Goal: Information Seeking & Learning: Find specific fact

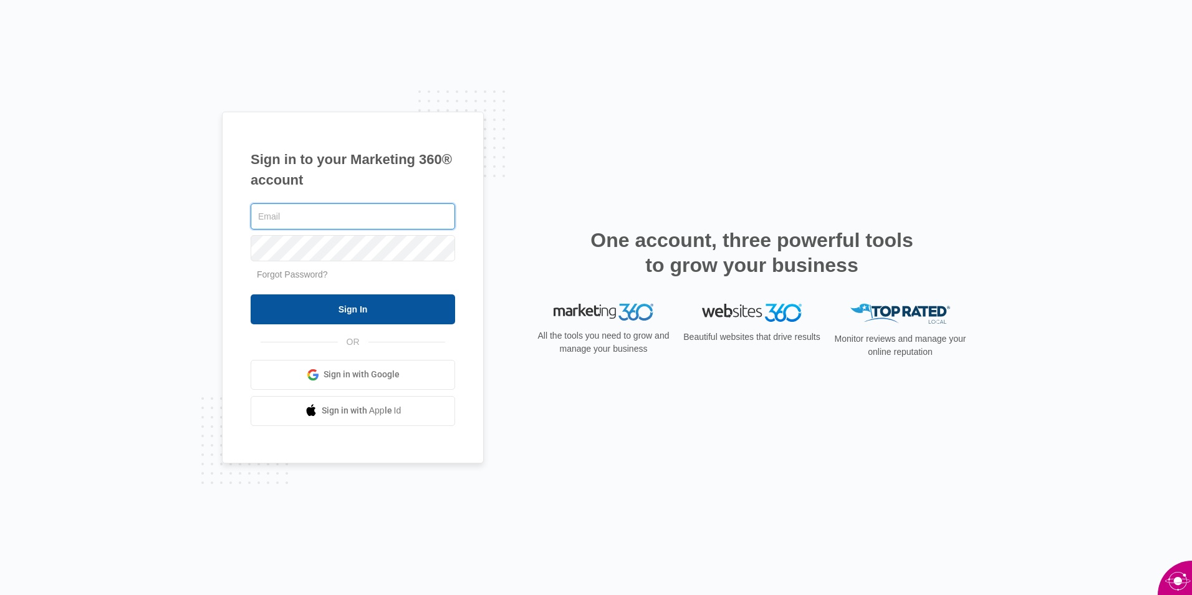
type input "[EMAIL_ADDRESS][DOMAIN_NAME]"
click at [364, 307] on input "Sign In" at bounding box center [353, 309] width 205 height 30
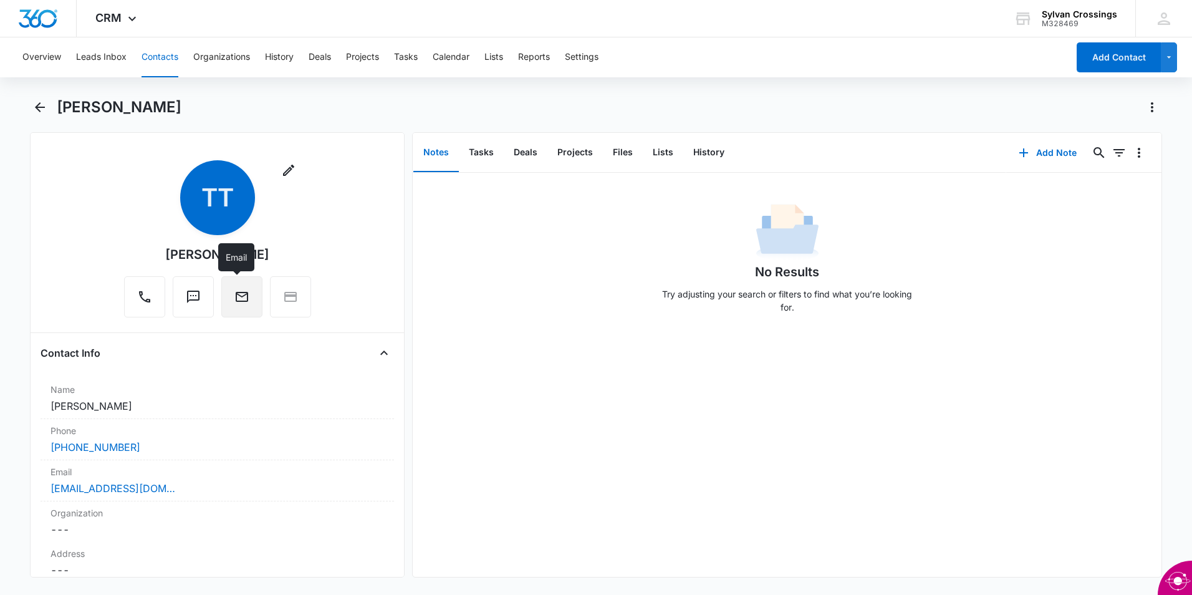
click at [244, 302] on icon "Email" at bounding box center [241, 296] width 15 height 15
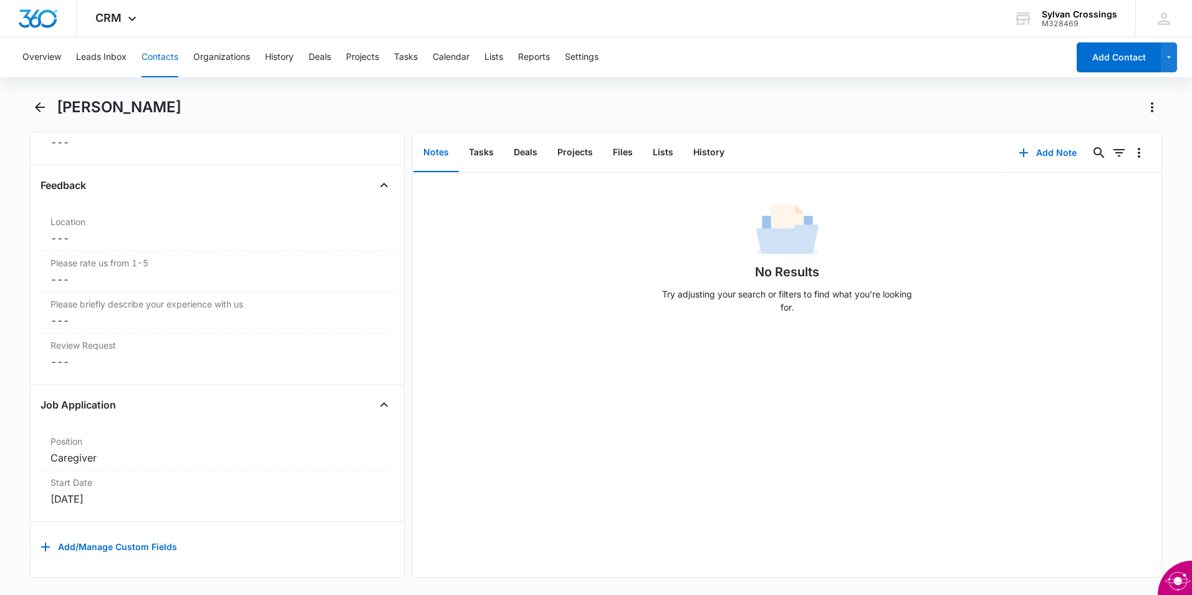
scroll to position [1390, 0]
click at [377, 397] on icon "Close" at bounding box center [384, 404] width 15 height 15
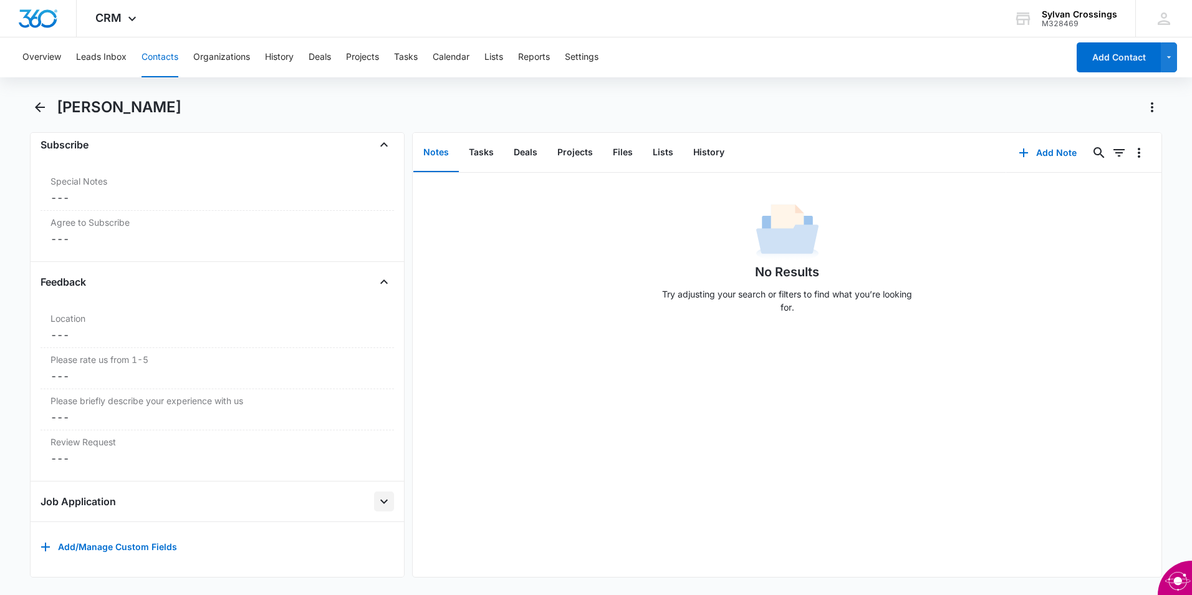
scroll to position [1294, 0]
click at [377, 494] on icon "Open" at bounding box center [384, 501] width 15 height 15
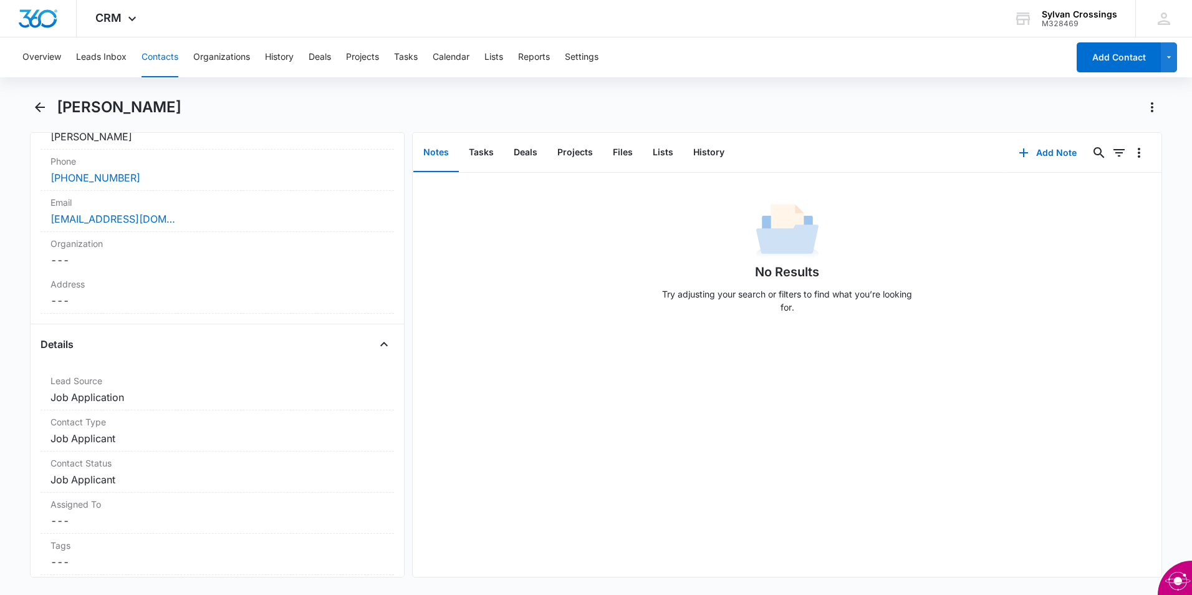
scroll to position [218, 0]
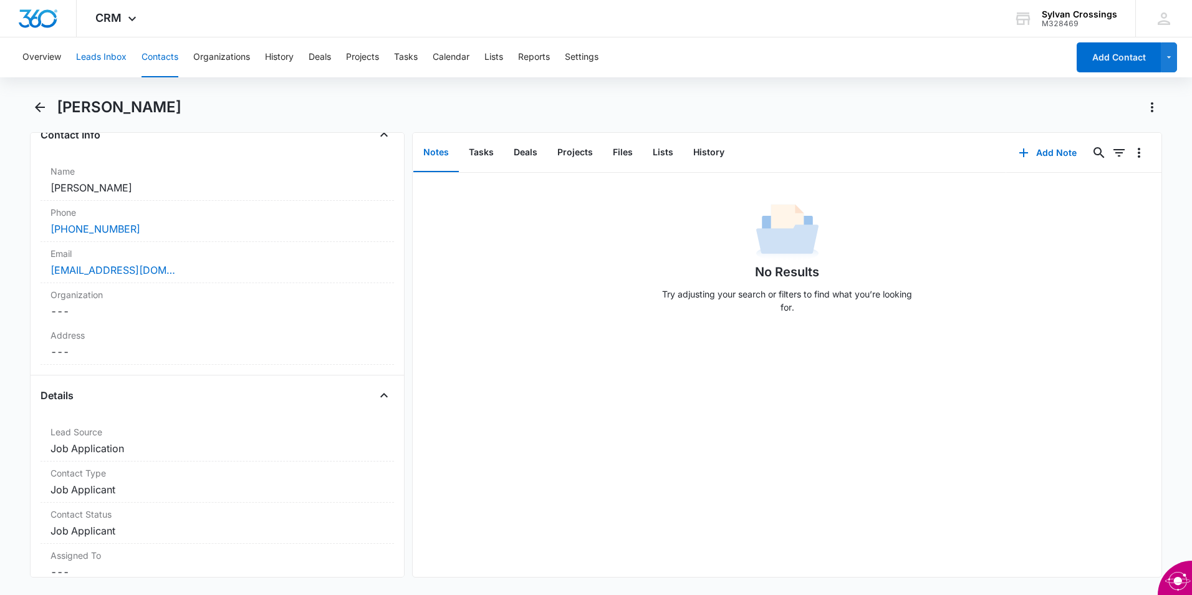
click at [97, 56] on button "Leads Inbox" at bounding box center [101, 57] width 51 height 40
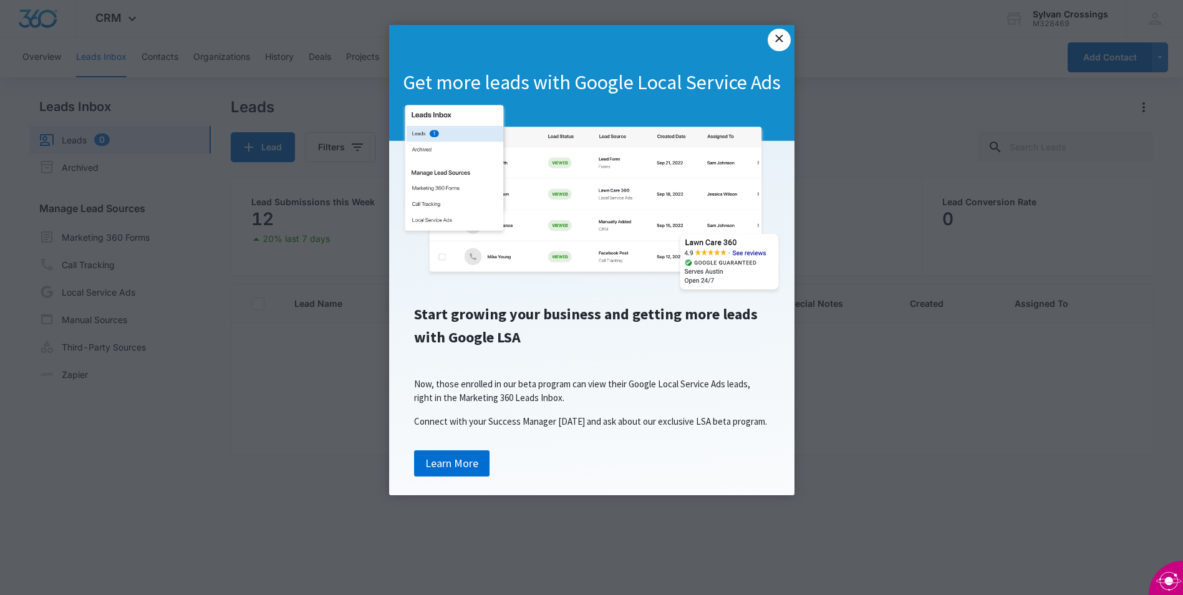
click at [781, 36] on link "×" at bounding box center [779, 40] width 22 height 22
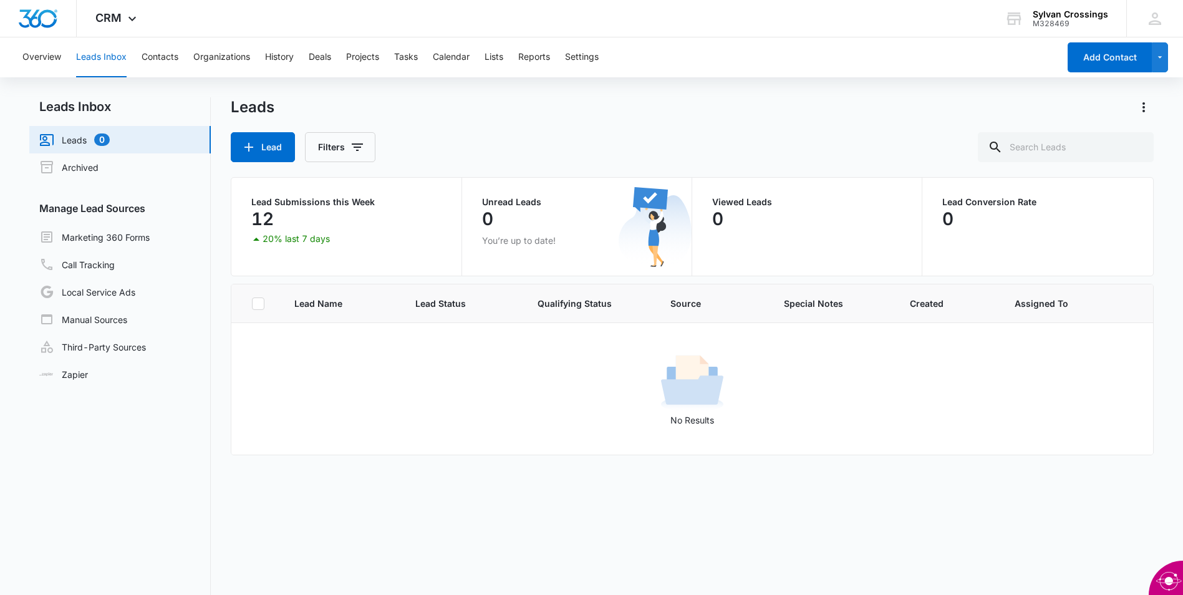
click at [256, 242] on icon at bounding box center [256, 238] width 15 height 15
click at [278, 152] on button "Lead" at bounding box center [263, 147] width 64 height 30
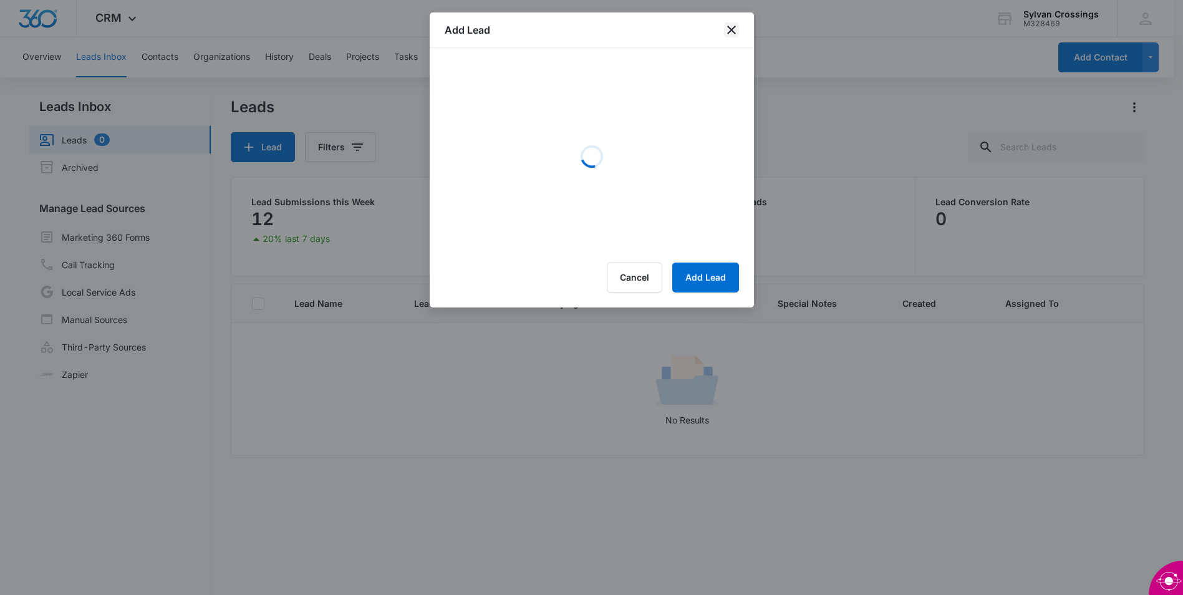
click at [728, 36] on icon "close" at bounding box center [731, 29] width 15 height 15
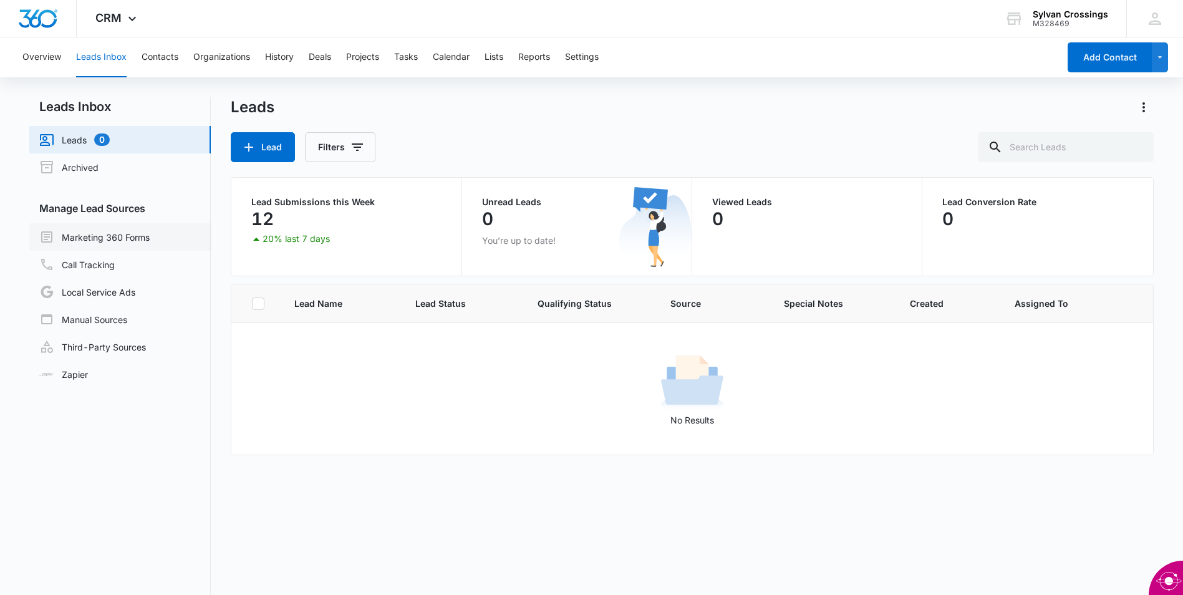
click at [124, 239] on link "Marketing 360 Forms" at bounding box center [94, 236] width 110 height 15
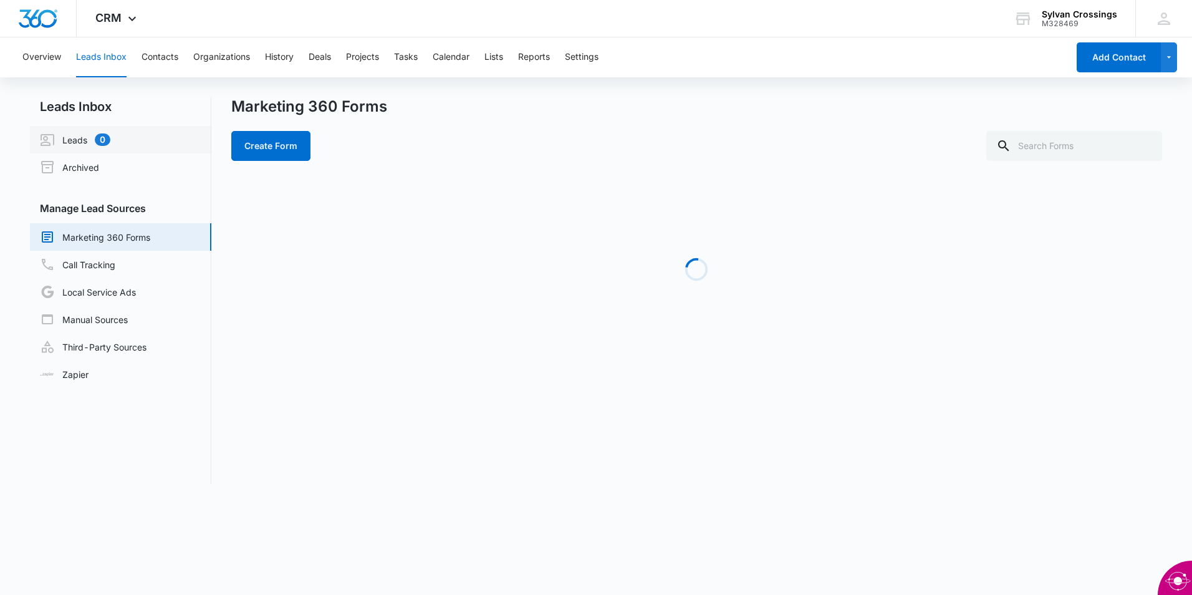
click at [74, 139] on link "Leads 0" at bounding box center [75, 139] width 70 height 15
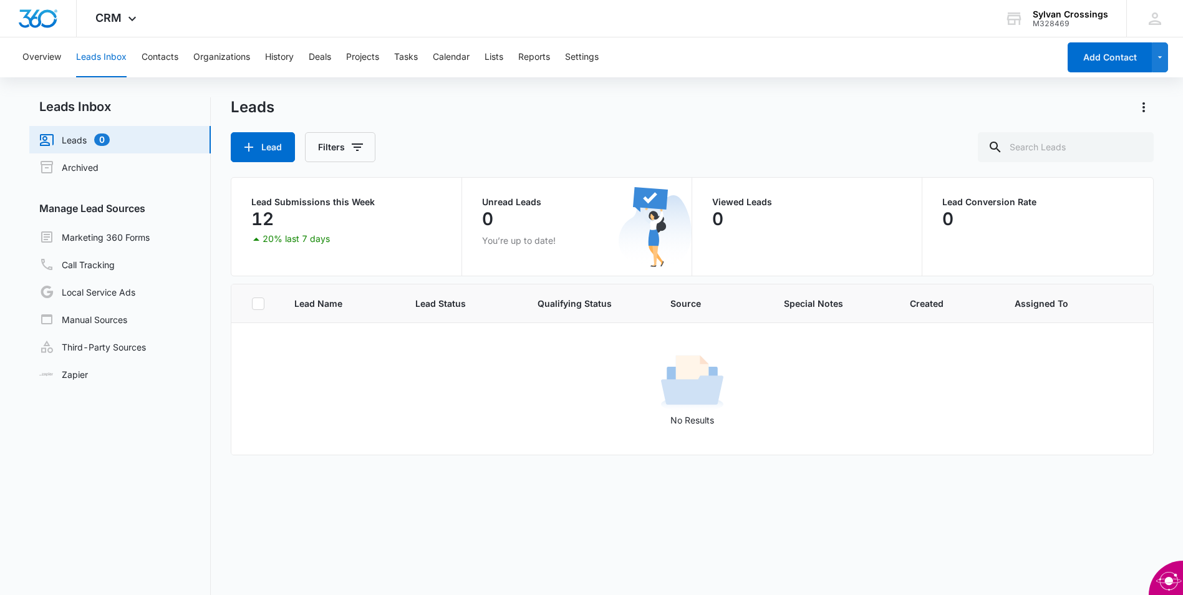
click at [75, 140] on link "Leads 0" at bounding box center [74, 139] width 70 height 15
click at [87, 171] on link "Archived" at bounding box center [68, 167] width 59 height 15
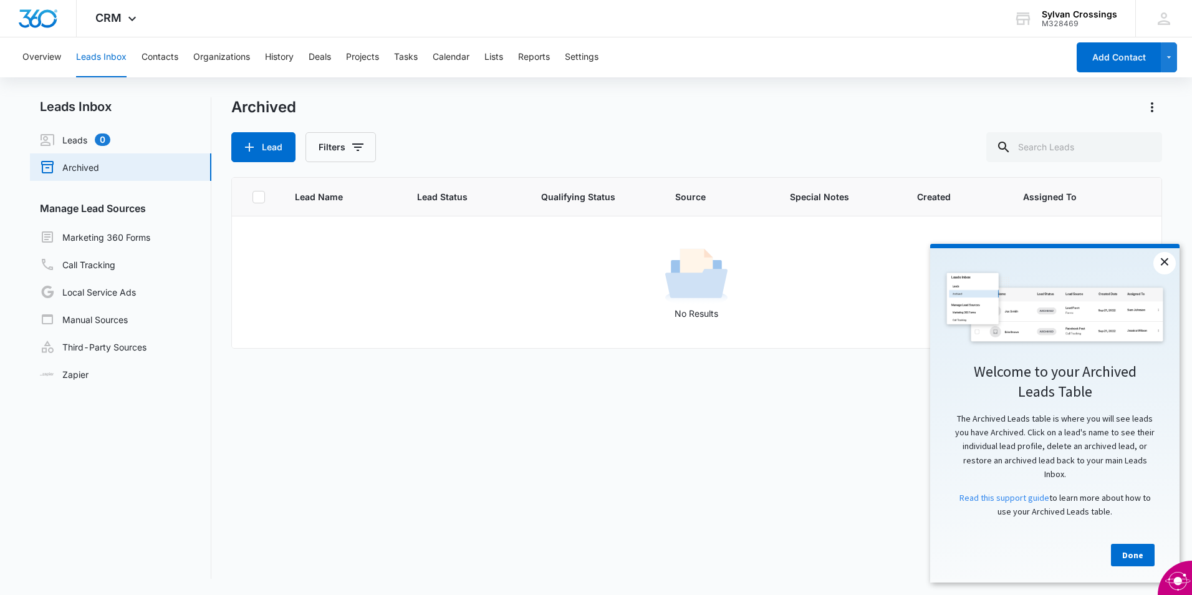
click at [1165, 264] on link "×" at bounding box center [1165, 263] width 22 height 22
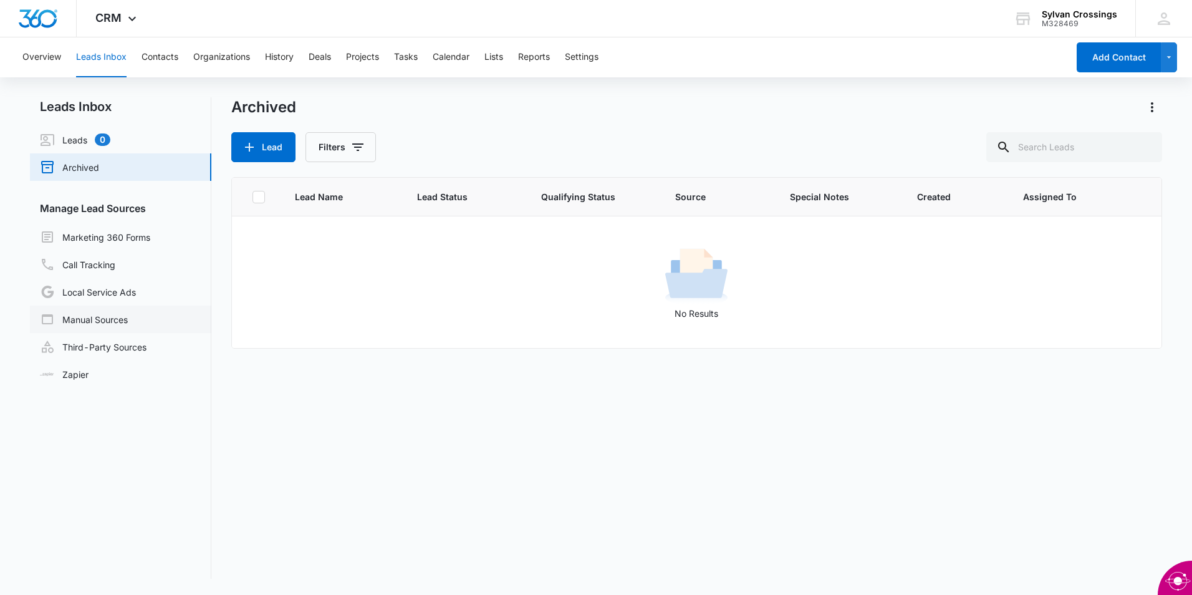
click at [97, 324] on link "Manual Sources" at bounding box center [84, 319] width 88 height 15
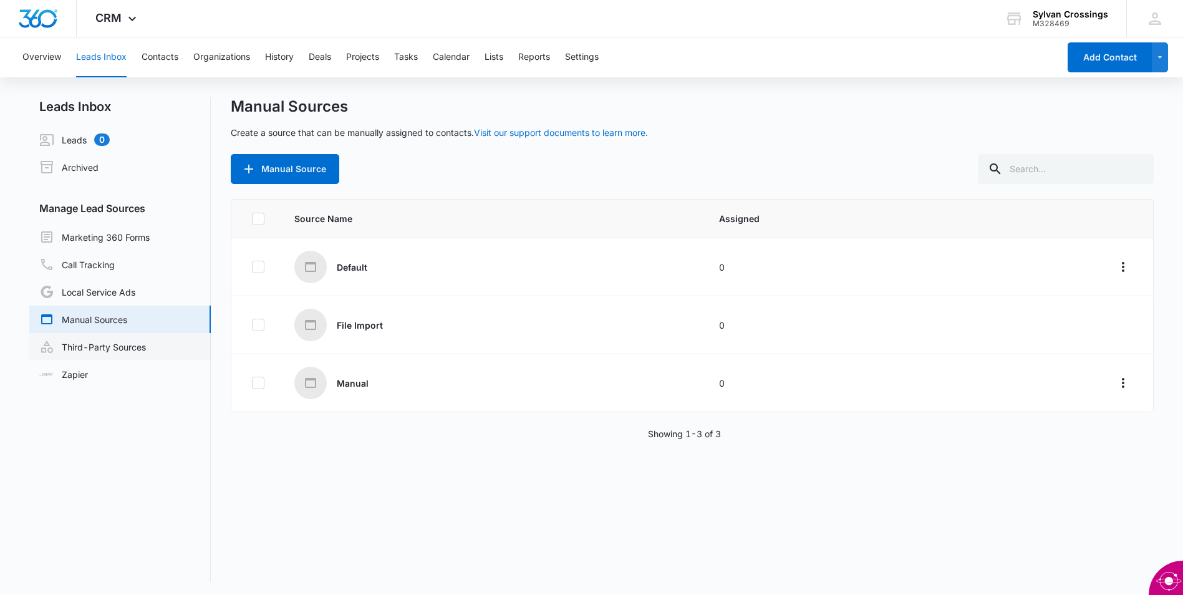
click at [106, 347] on link "Third-Party Sources" at bounding box center [92, 346] width 107 height 15
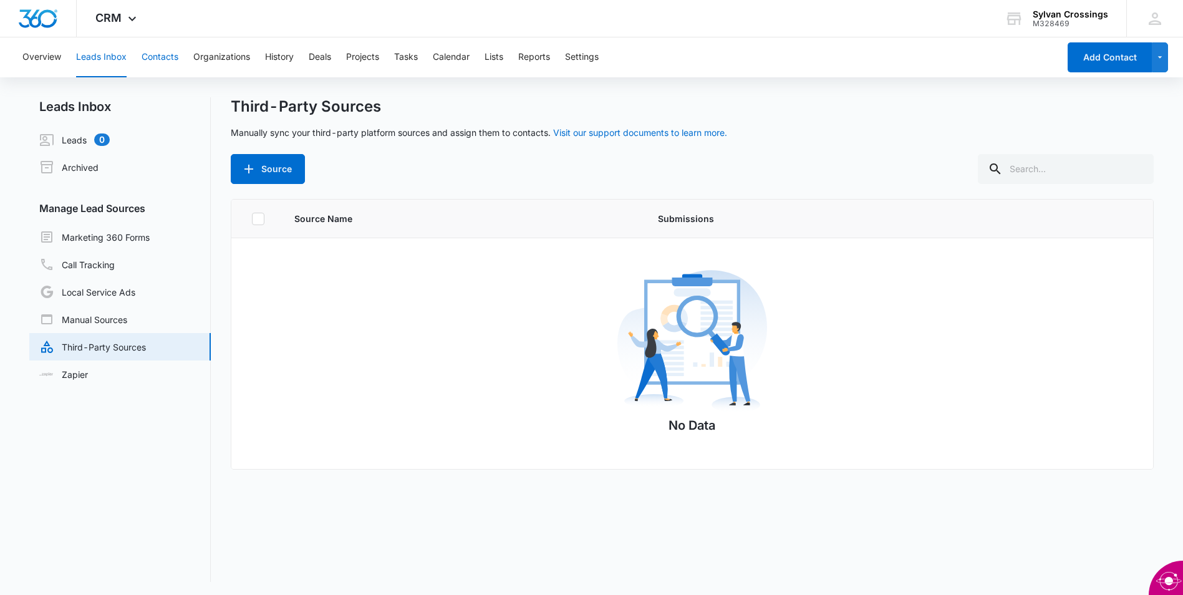
click at [167, 55] on button "Contacts" at bounding box center [160, 57] width 37 height 40
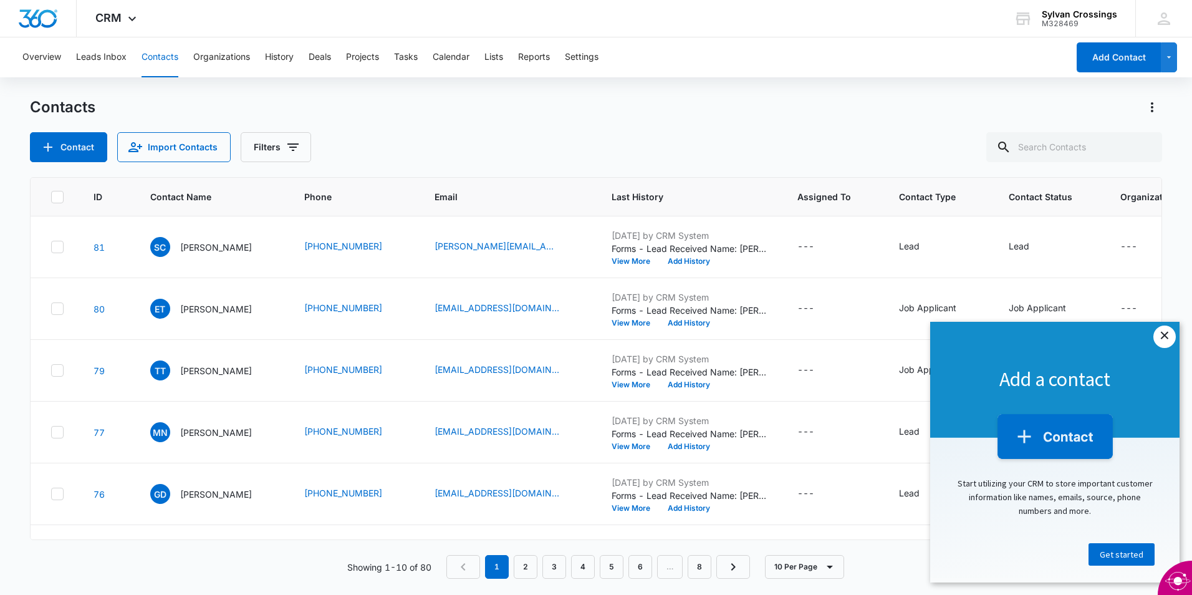
click at [1165, 331] on link "×" at bounding box center [1165, 336] width 22 height 22
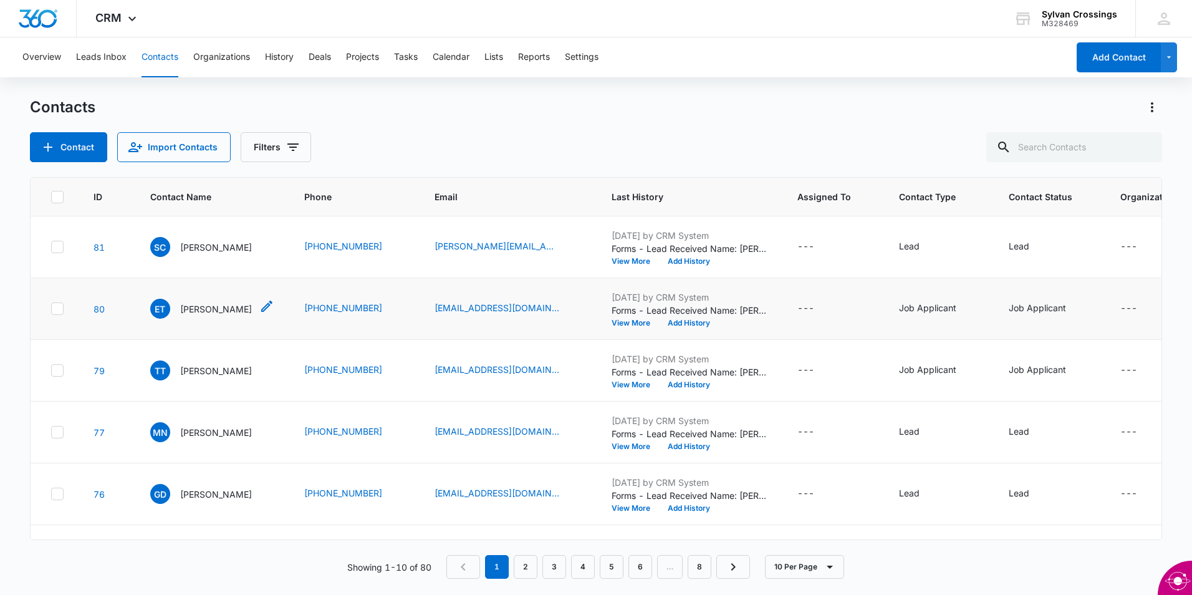
click at [183, 310] on p "[PERSON_NAME]" at bounding box center [216, 308] width 72 height 13
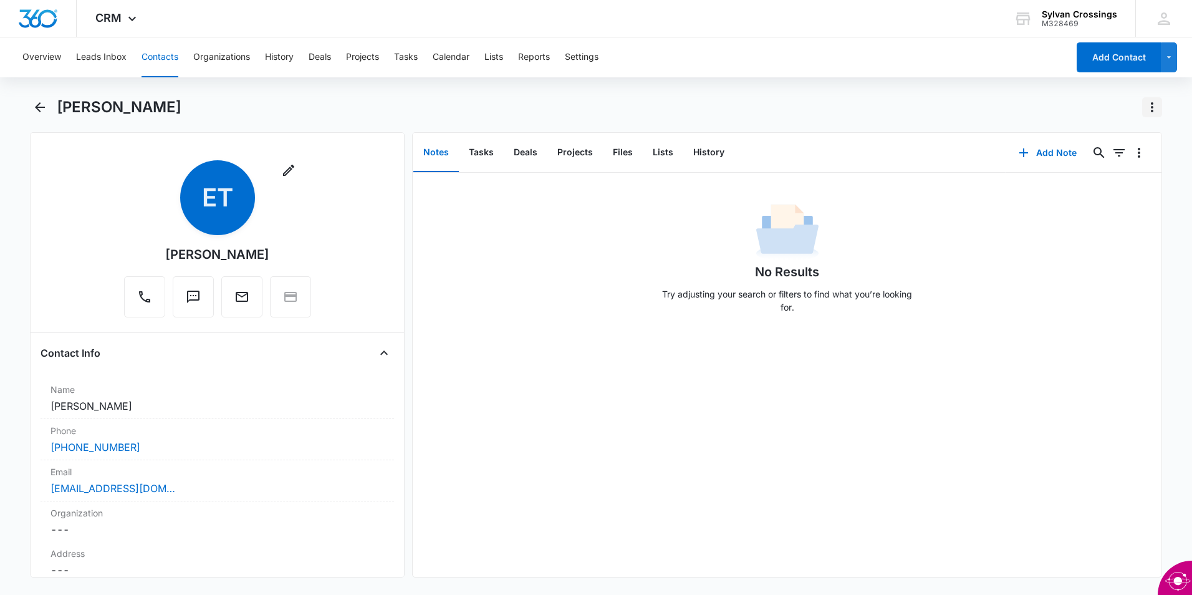
click at [1149, 111] on icon "Actions" at bounding box center [1152, 107] width 15 height 15
click at [131, 26] on icon at bounding box center [132, 21] width 15 height 15
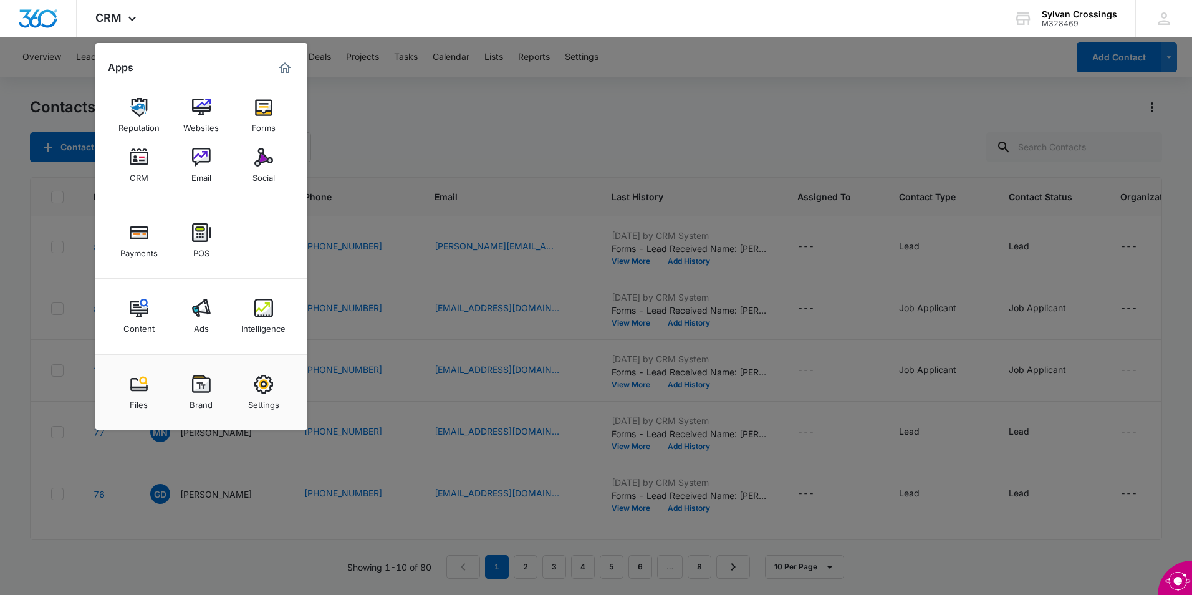
click at [508, 99] on div at bounding box center [596, 297] width 1192 height 595
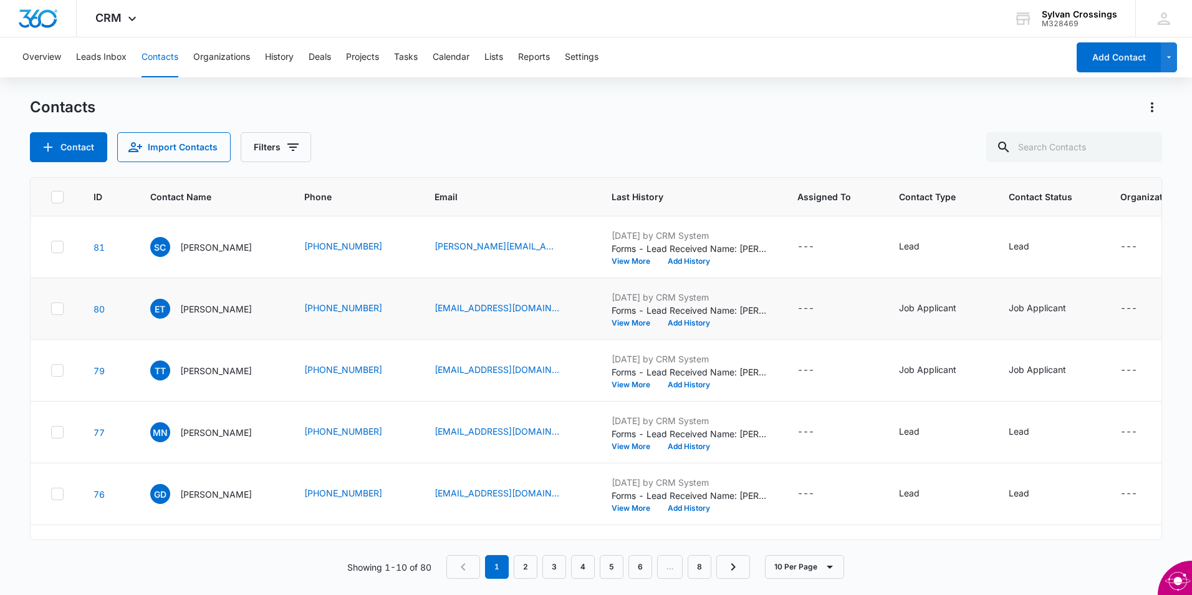
drag, startPoint x: 1150, startPoint y: 323, endPoint x: 1149, endPoint y: 334, distance: 11.3
click at [1149, 334] on td "---" at bounding box center [1158, 309] width 104 height 62
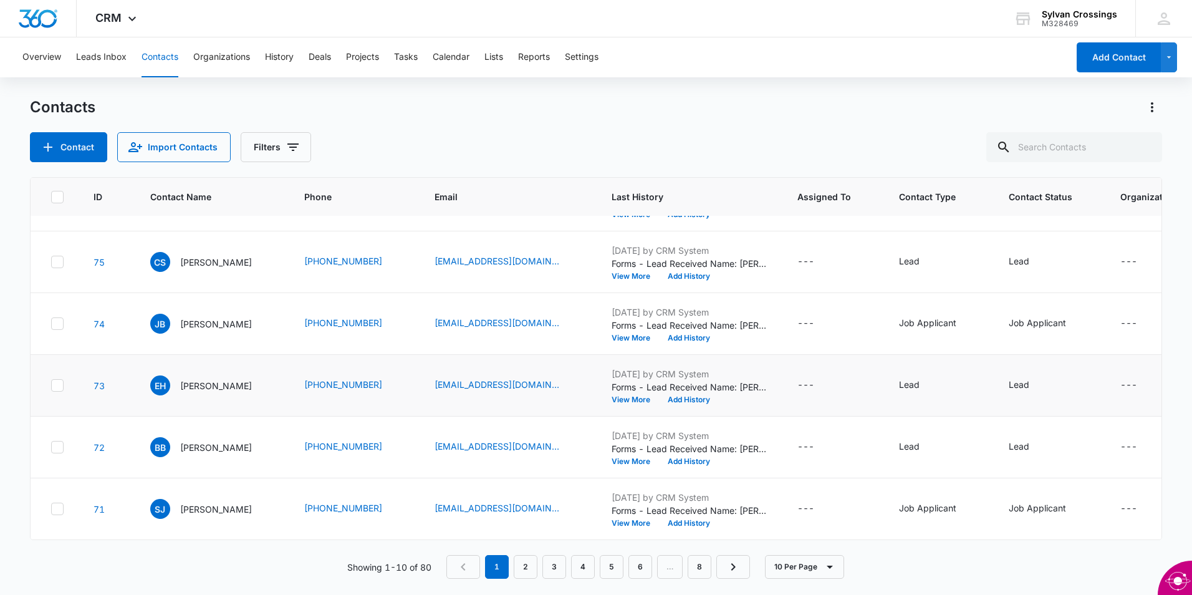
scroll to position [303, 0]
click at [617, 519] on button "View More" at bounding box center [635, 522] width 47 height 7
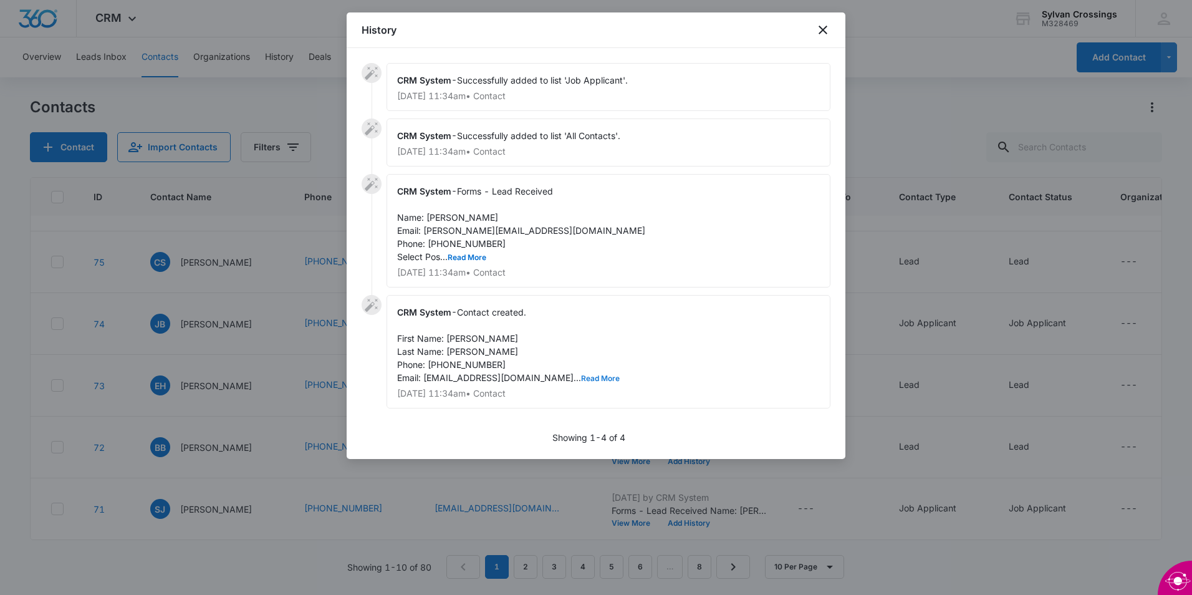
click at [581, 377] on button "Read More" at bounding box center [600, 378] width 39 height 7
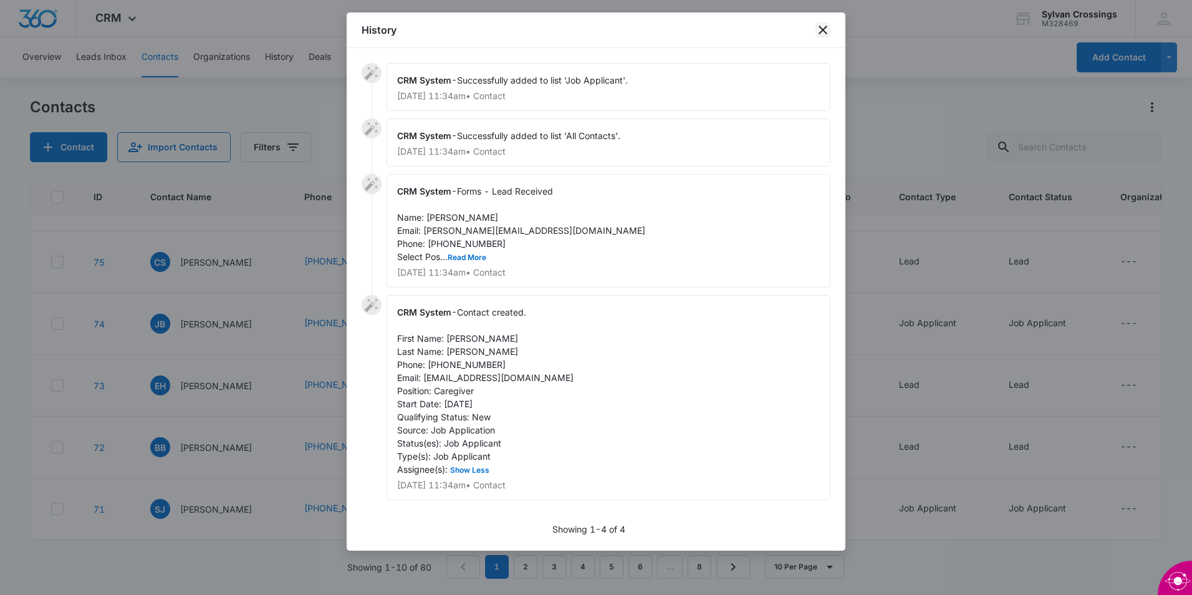
click at [826, 31] on icon "close" at bounding box center [823, 29] width 15 height 15
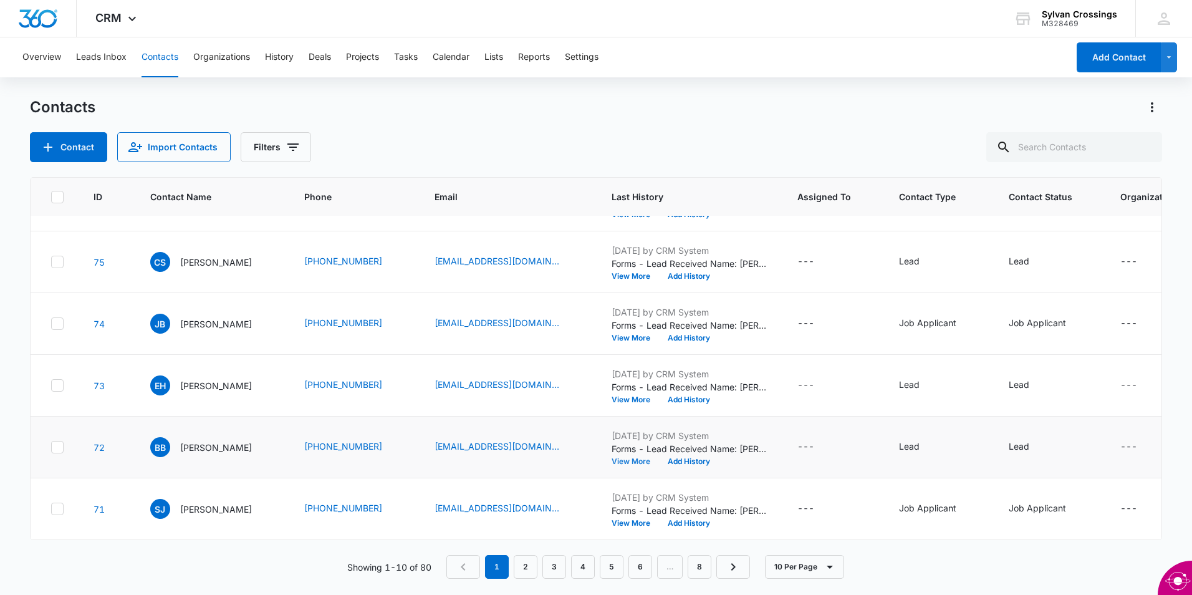
click at [614, 458] on button "View More" at bounding box center [635, 461] width 47 height 7
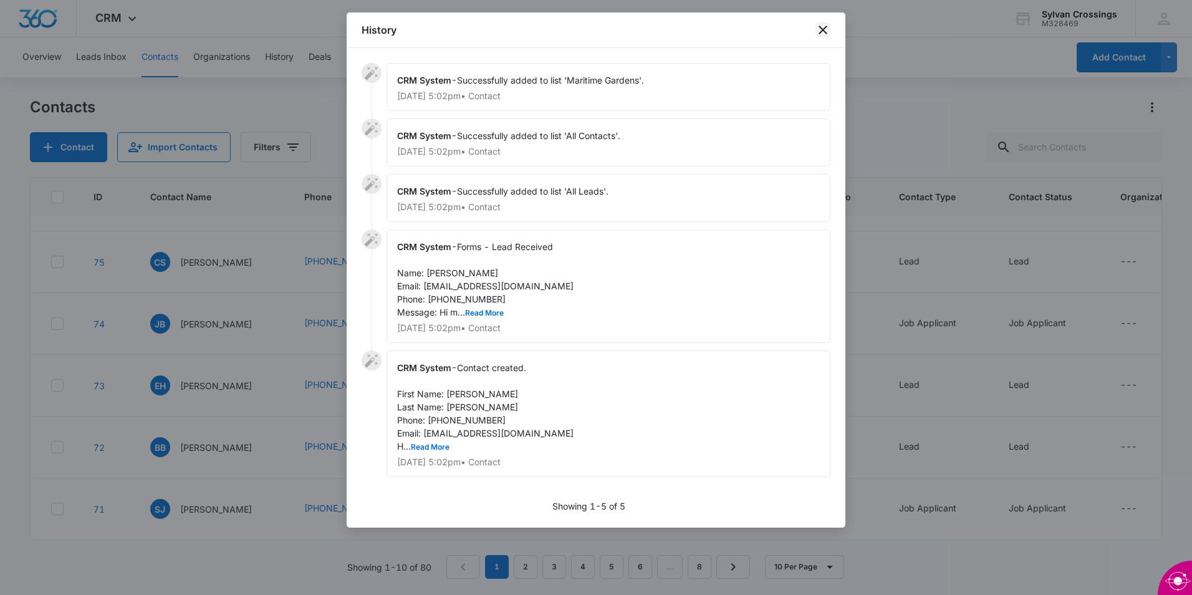
click at [827, 34] on icon "close" at bounding box center [823, 29] width 15 height 15
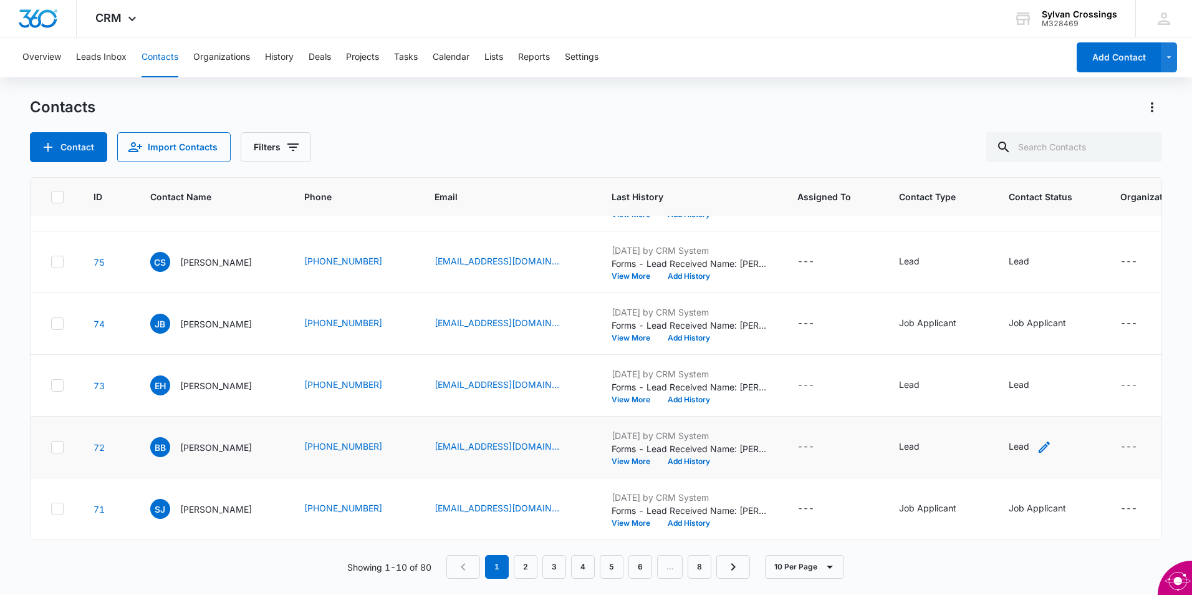
click at [1009, 440] on div "Lead" at bounding box center [1019, 446] width 21 height 13
click at [797, 440] on div "---" at bounding box center [805, 447] width 17 height 15
click at [158, 438] on span "BB" at bounding box center [160, 447] width 20 height 20
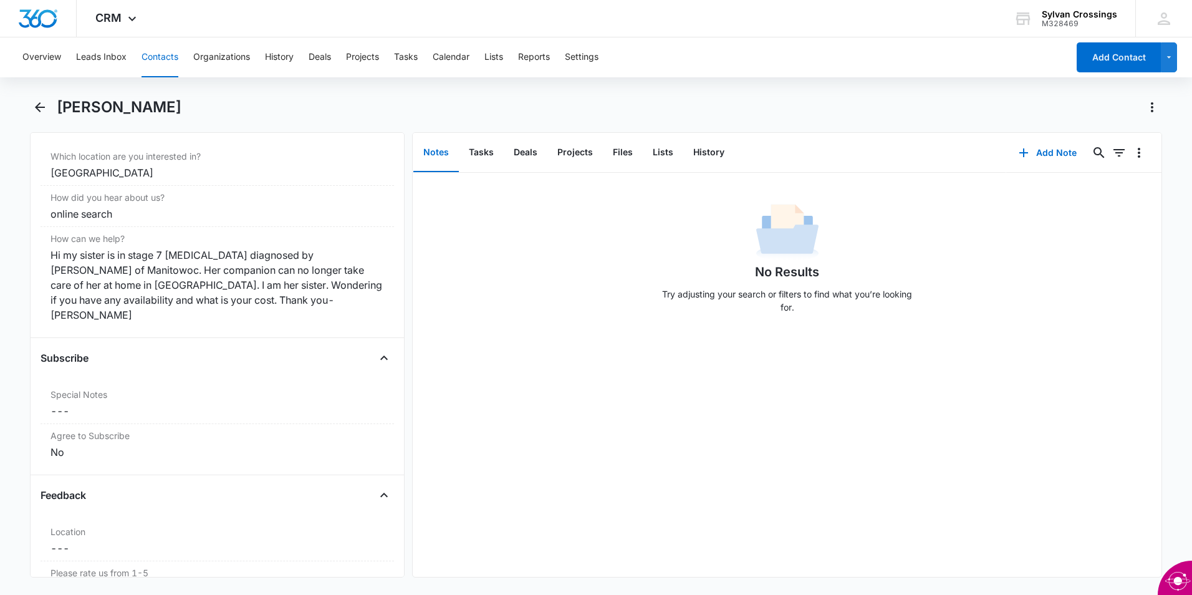
scroll to position [1129, 0]
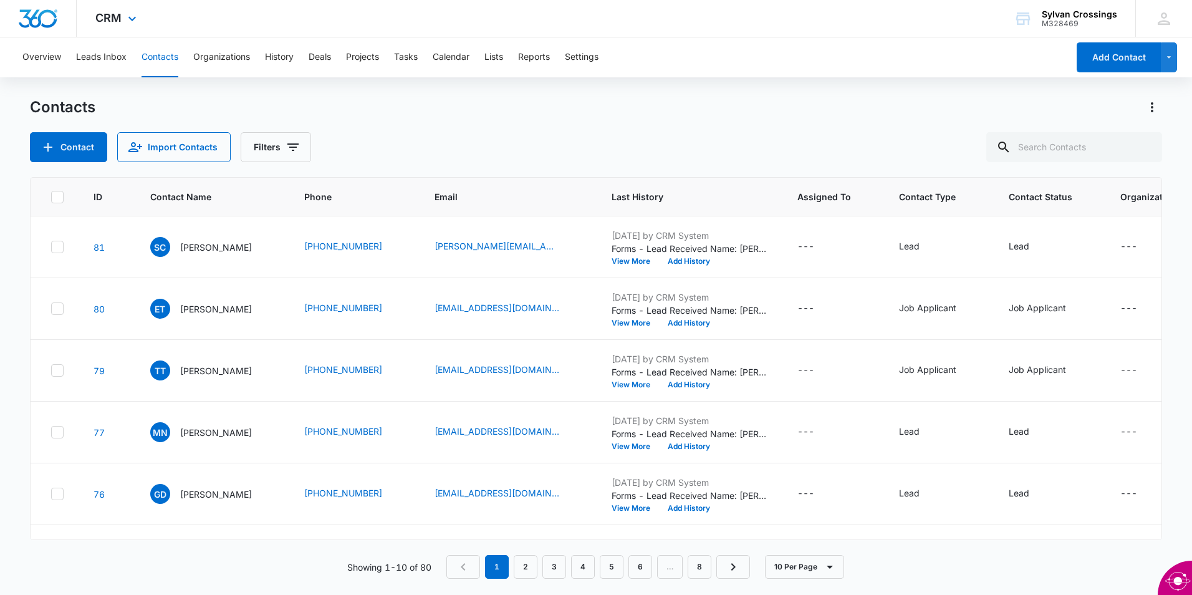
scroll to position [303, 0]
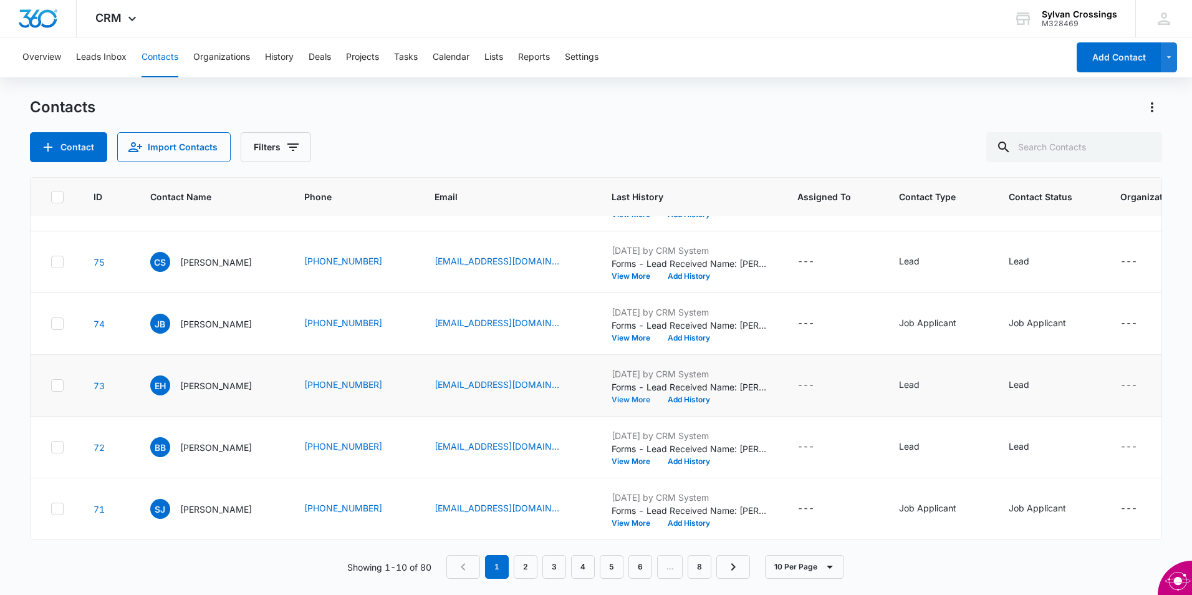
click at [617, 396] on button "View More" at bounding box center [635, 399] width 47 height 7
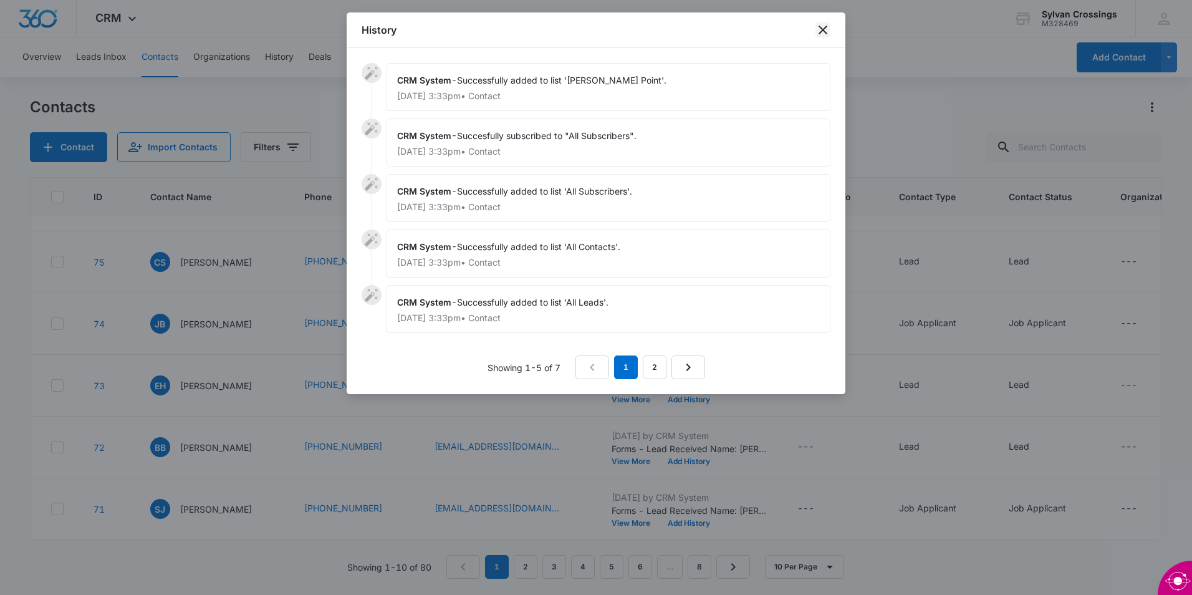
click at [823, 28] on icon "close" at bounding box center [823, 29] width 15 height 15
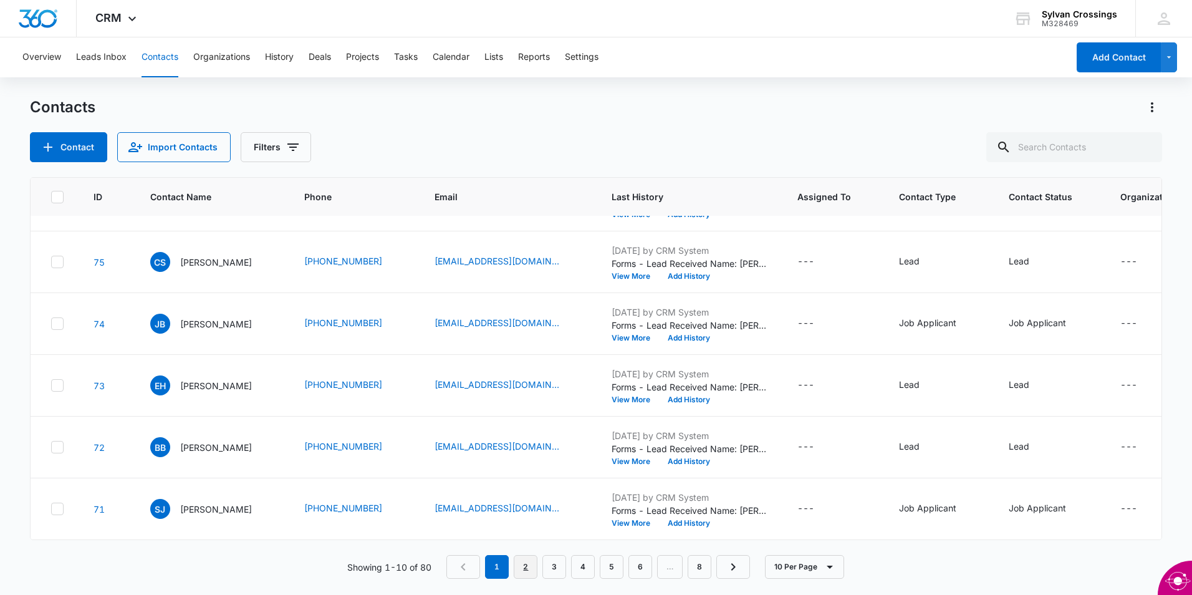
click at [525, 567] on link "2" at bounding box center [526, 567] width 24 height 24
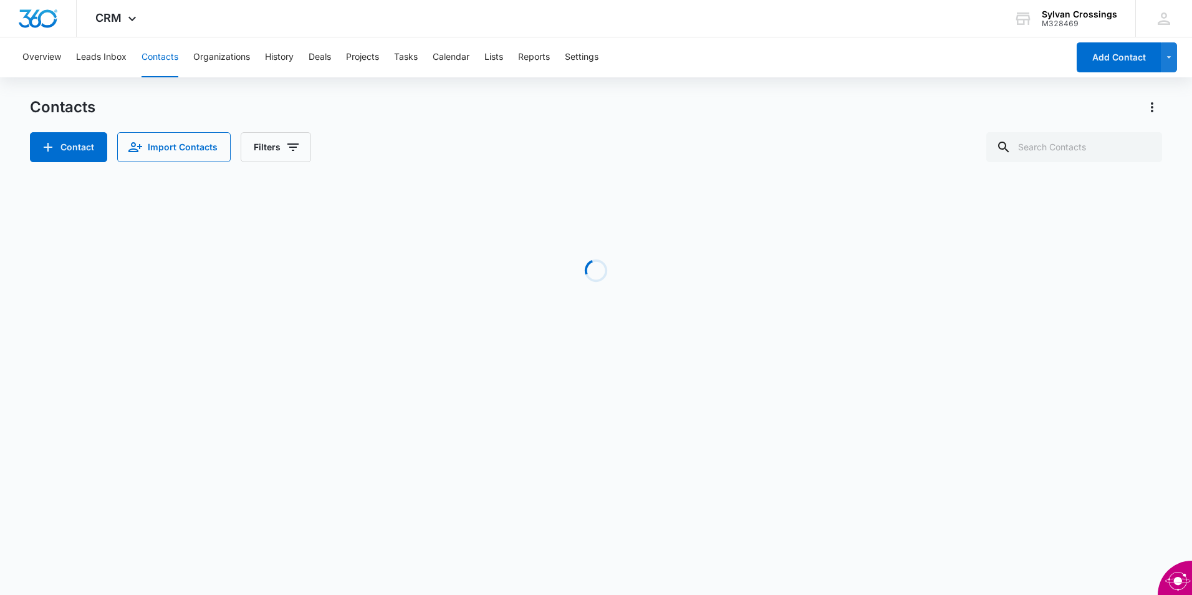
scroll to position [0, 0]
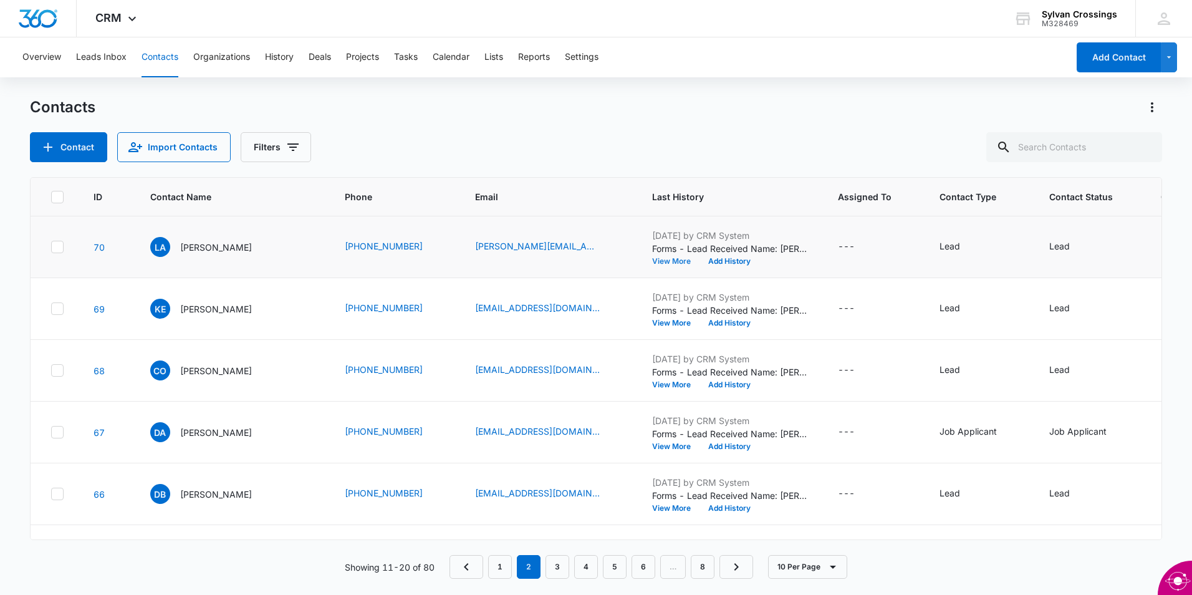
click at [652, 260] on button "View More" at bounding box center [675, 261] width 47 height 7
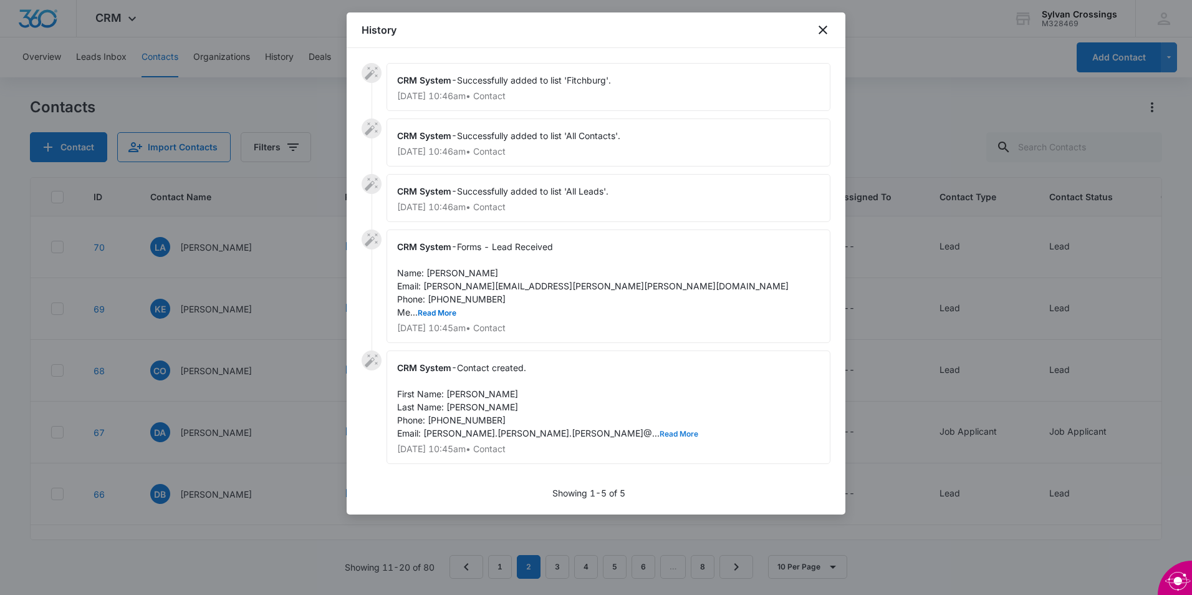
click at [660, 433] on button "Read More" at bounding box center [679, 433] width 39 height 7
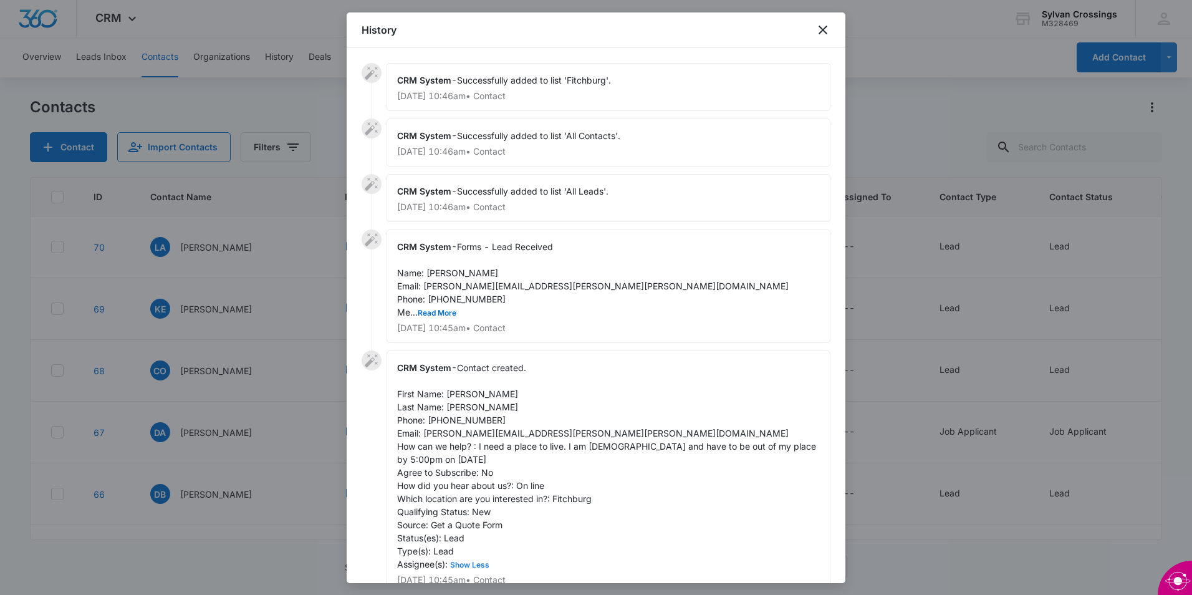
scroll to position [62, 0]
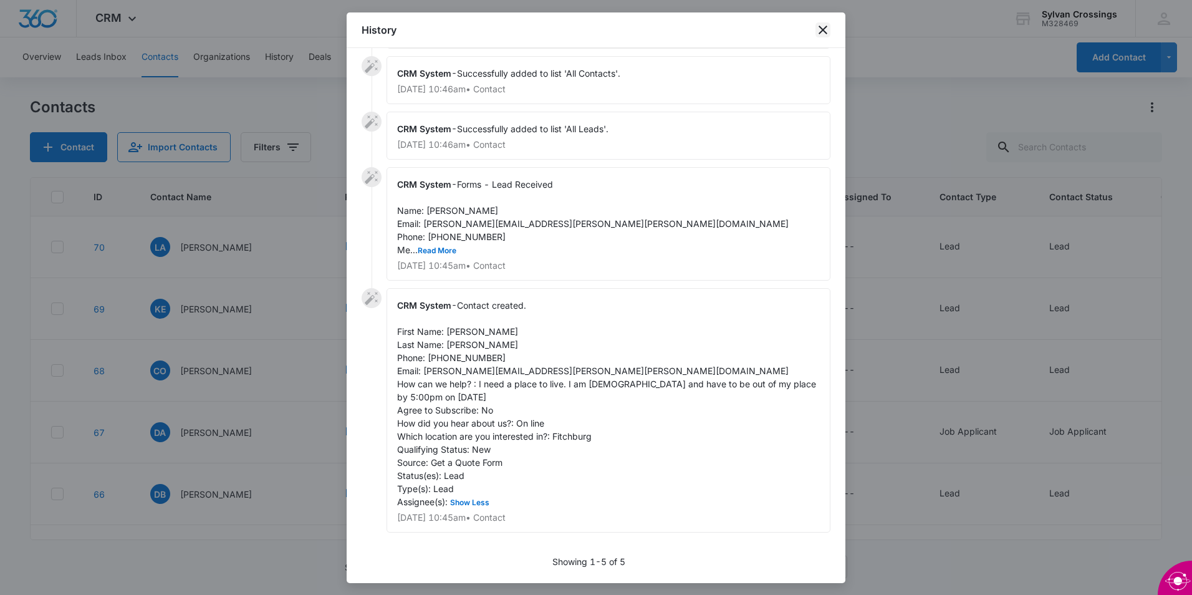
click at [822, 29] on icon "close" at bounding box center [823, 30] width 9 height 9
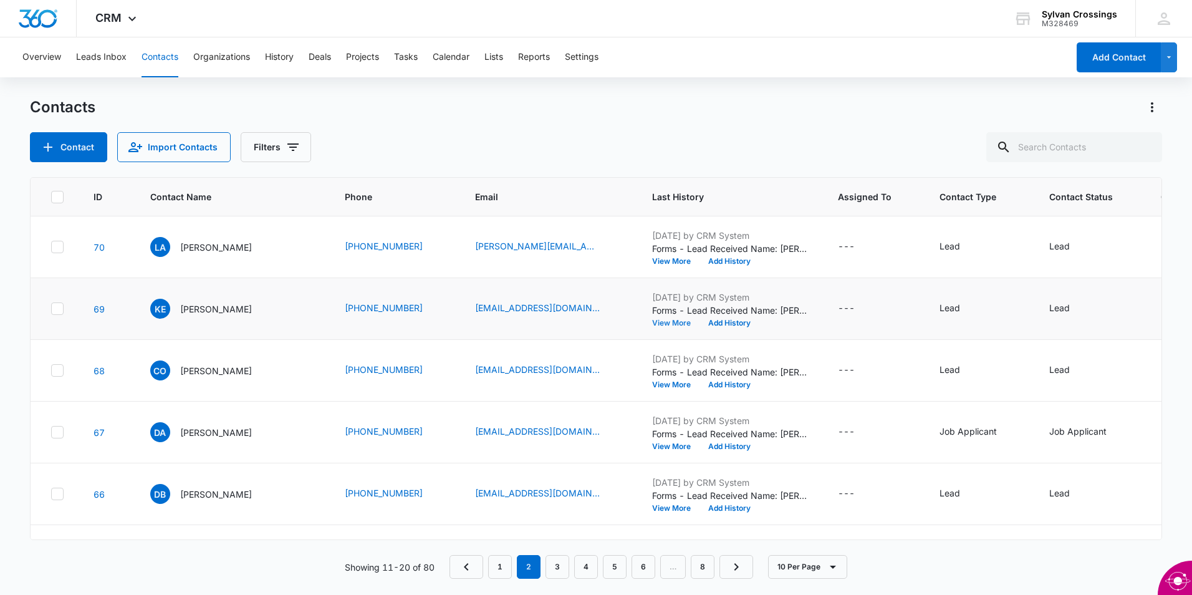
click at [652, 322] on button "View More" at bounding box center [675, 322] width 47 height 7
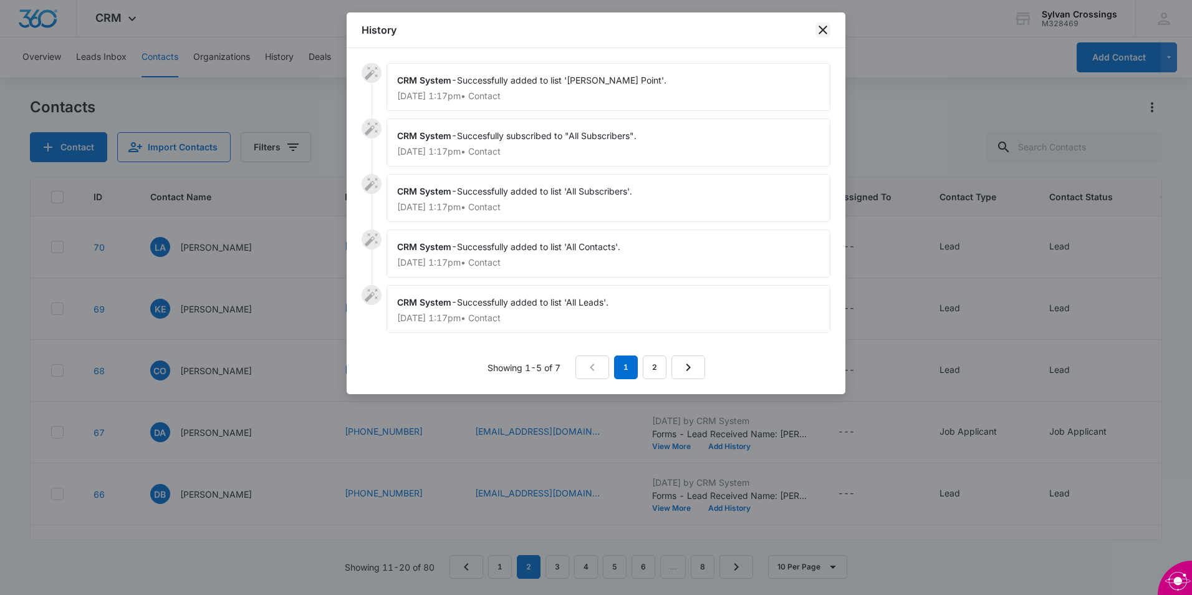
click at [824, 27] on icon "close" at bounding box center [823, 29] width 15 height 15
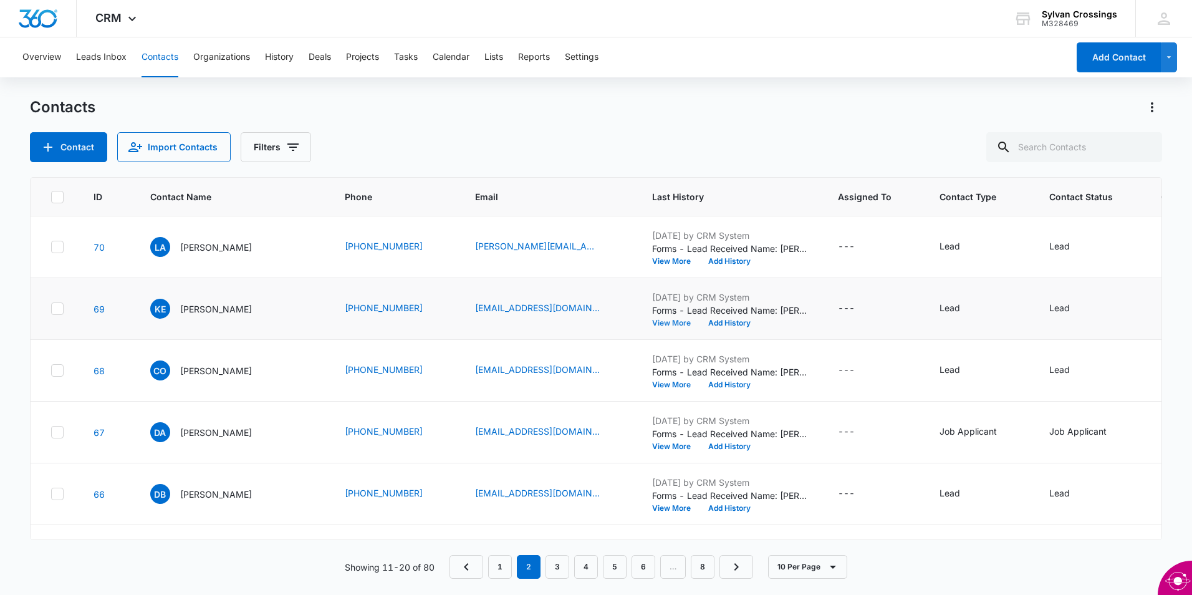
click at [652, 322] on button "View More" at bounding box center [675, 322] width 47 height 7
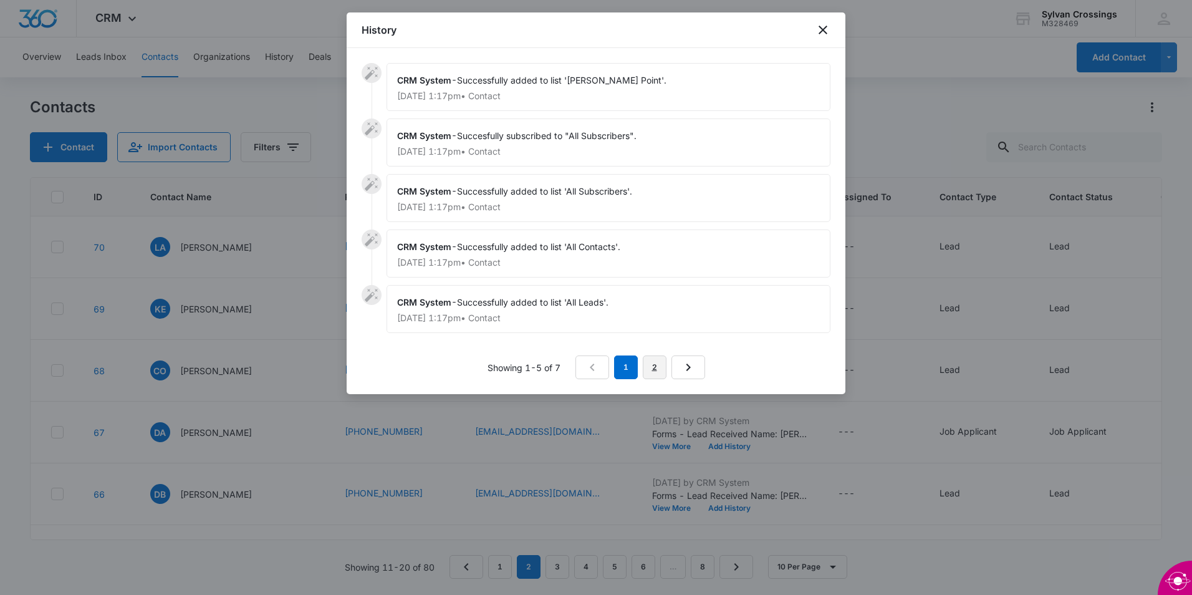
click at [650, 368] on link "2" at bounding box center [655, 367] width 24 height 24
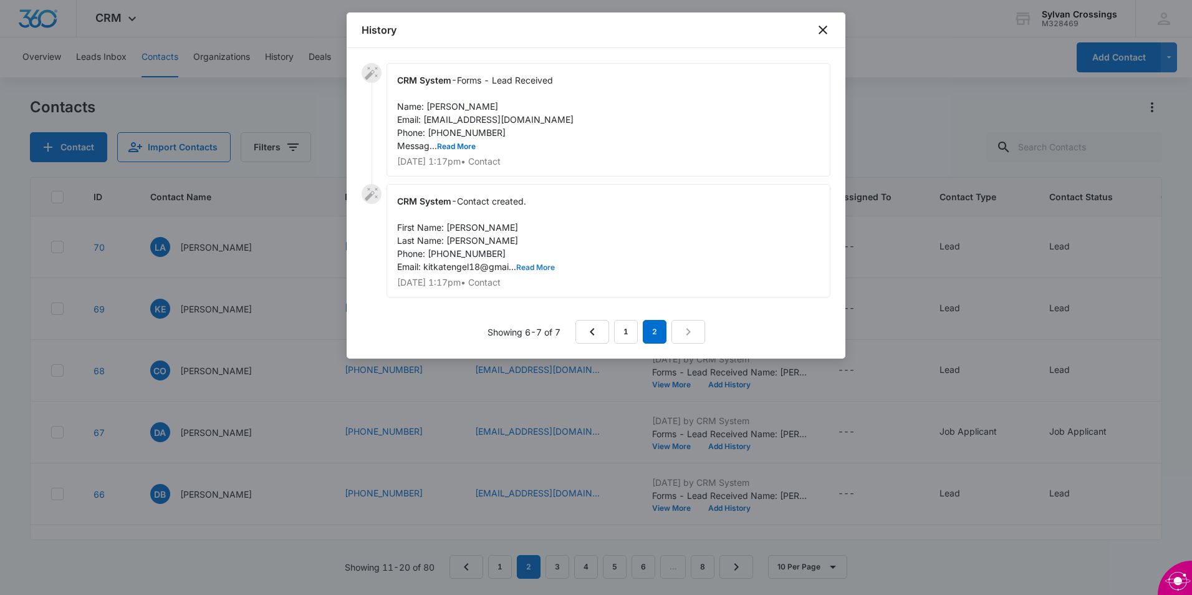
click at [547, 267] on button "Read More" at bounding box center [535, 267] width 39 height 7
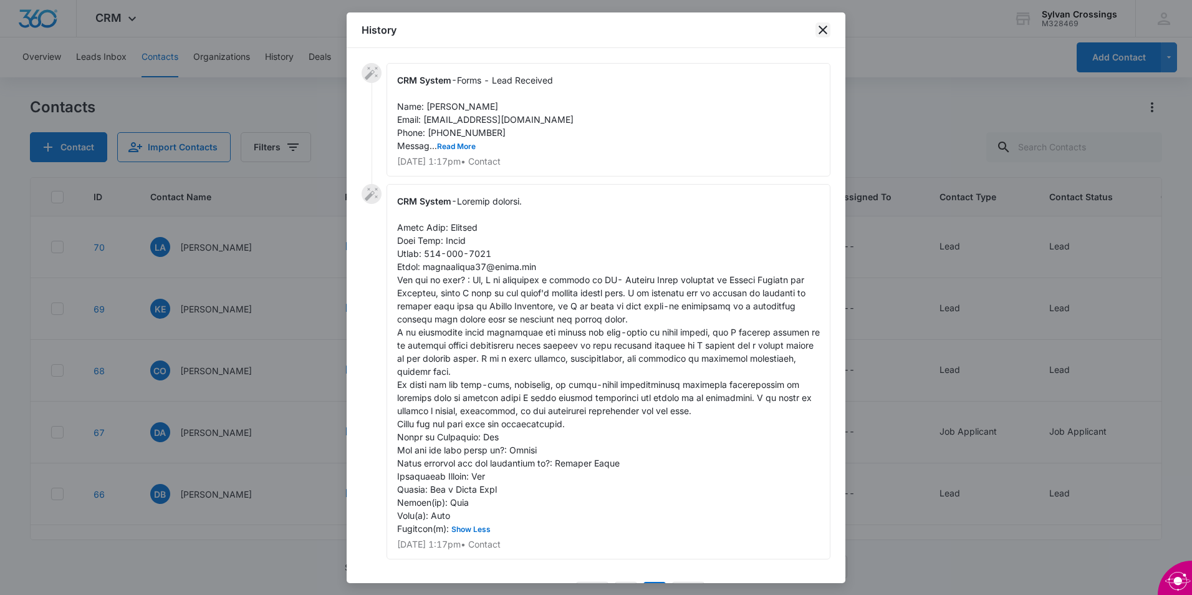
click at [824, 27] on icon "close" at bounding box center [823, 29] width 15 height 15
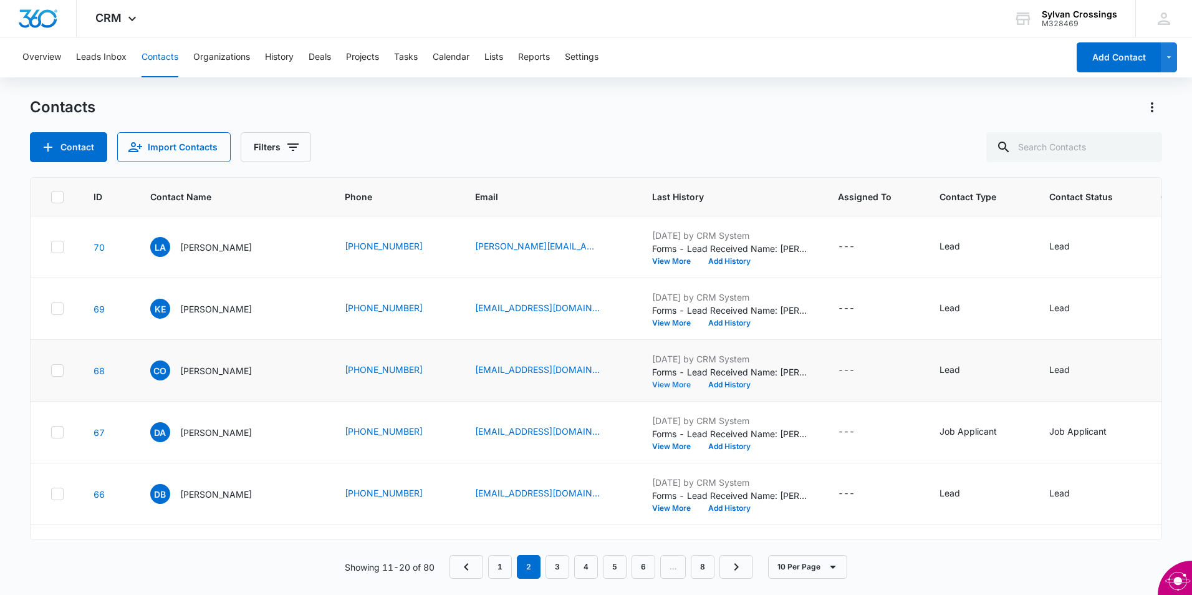
click at [652, 385] on button "View More" at bounding box center [675, 384] width 47 height 7
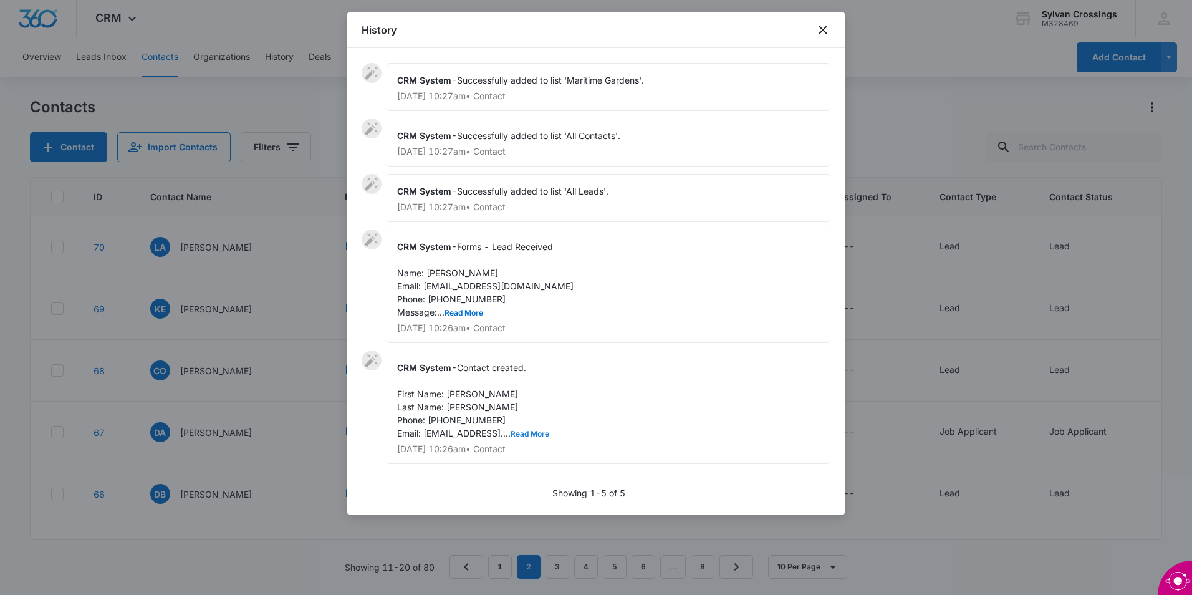
click at [527, 434] on button "Read More" at bounding box center [530, 433] width 39 height 7
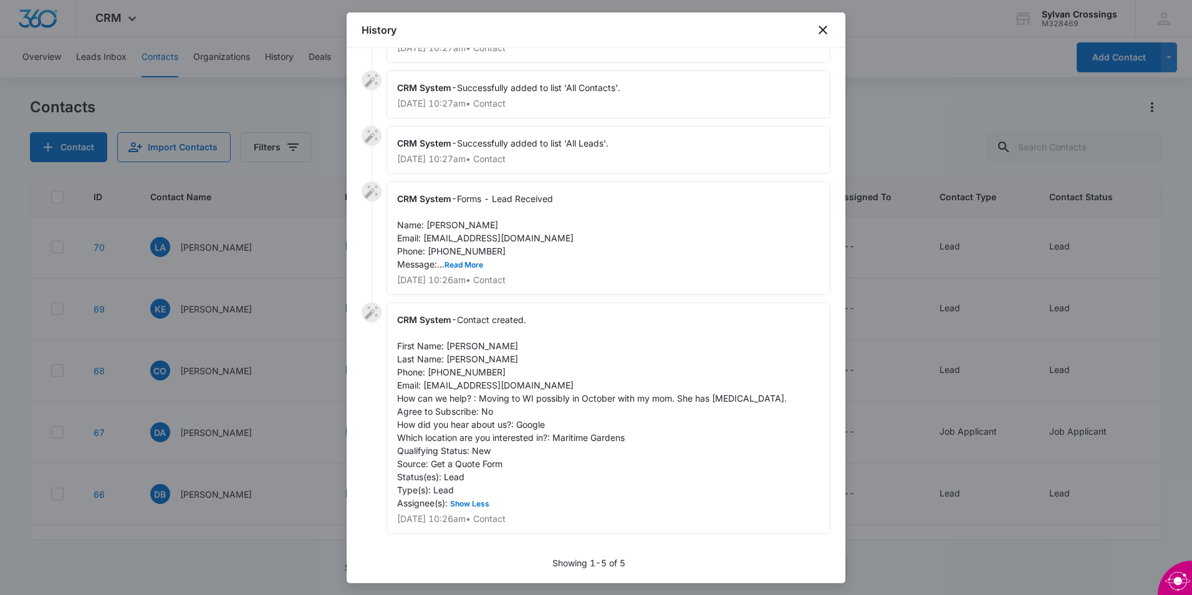
scroll to position [49, 0]
click at [825, 34] on icon "close" at bounding box center [823, 29] width 15 height 15
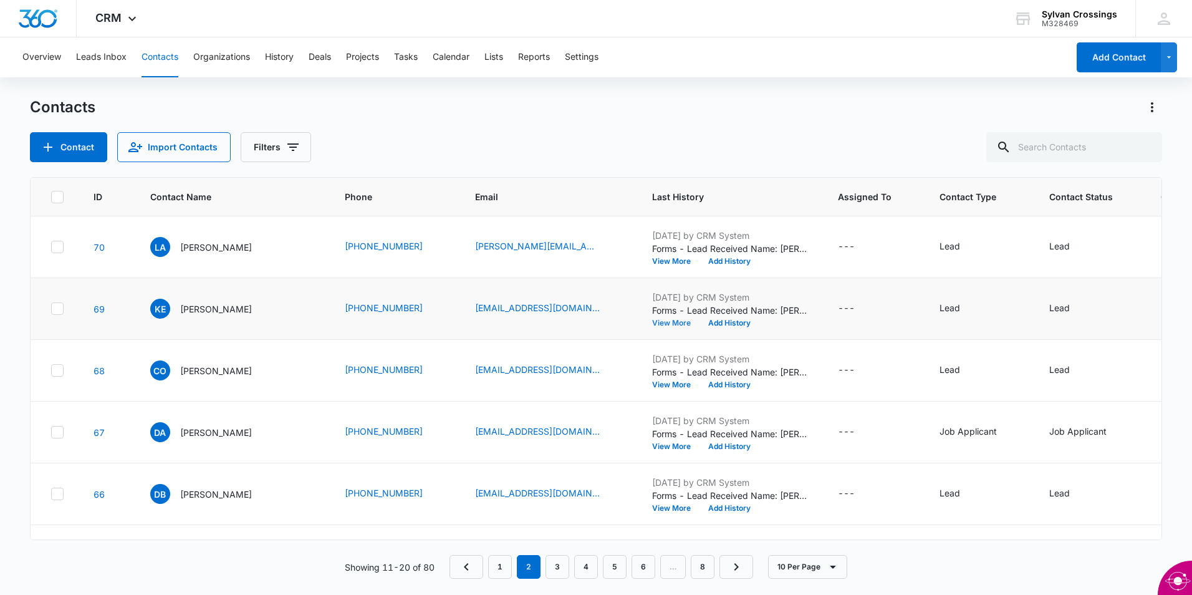
click at [652, 325] on button "View More" at bounding box center [675, 322] width 47 height 7
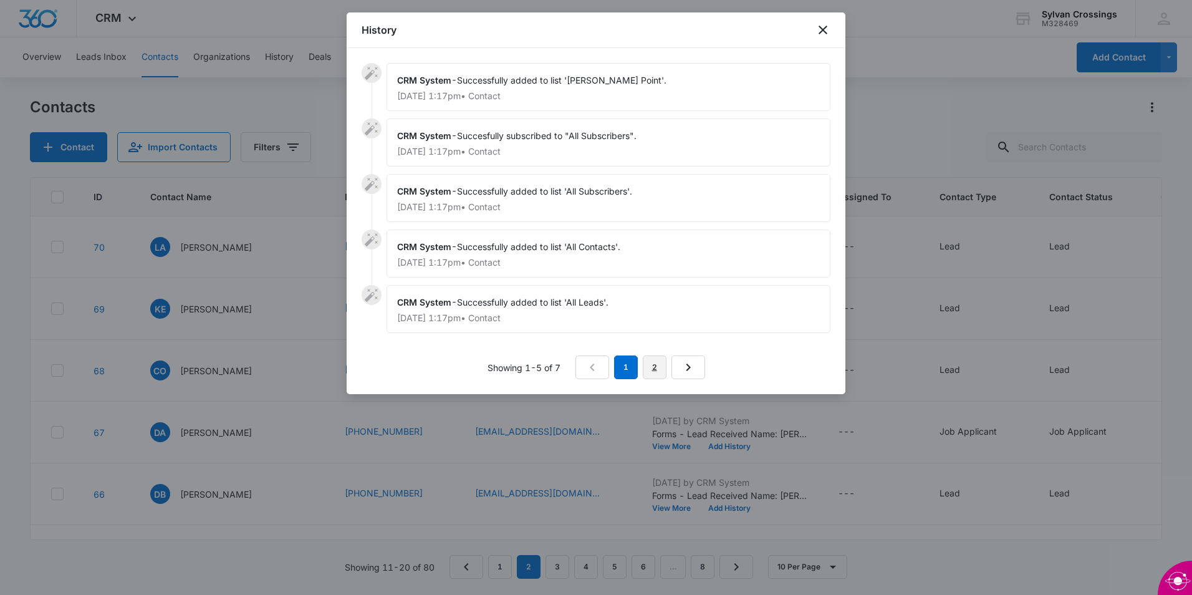
click at [650, 365] on link "2" at bounding box center [655, 367] width 24 height 24
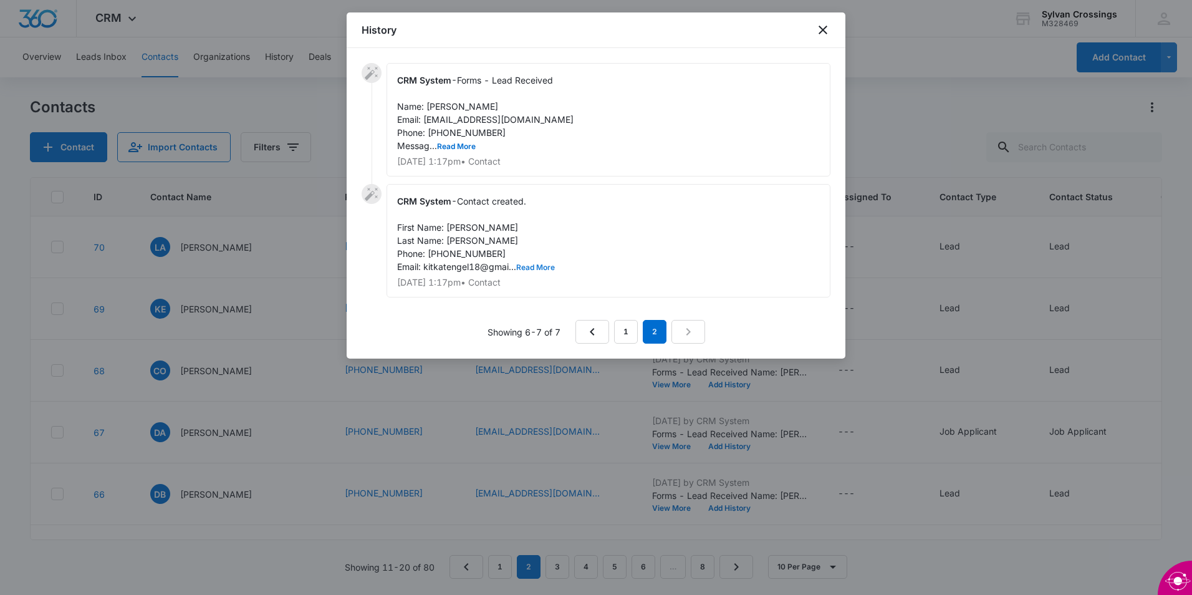
click at [544, 264] on button "Read More" at bounding box center [535, 267] width 39 height 7
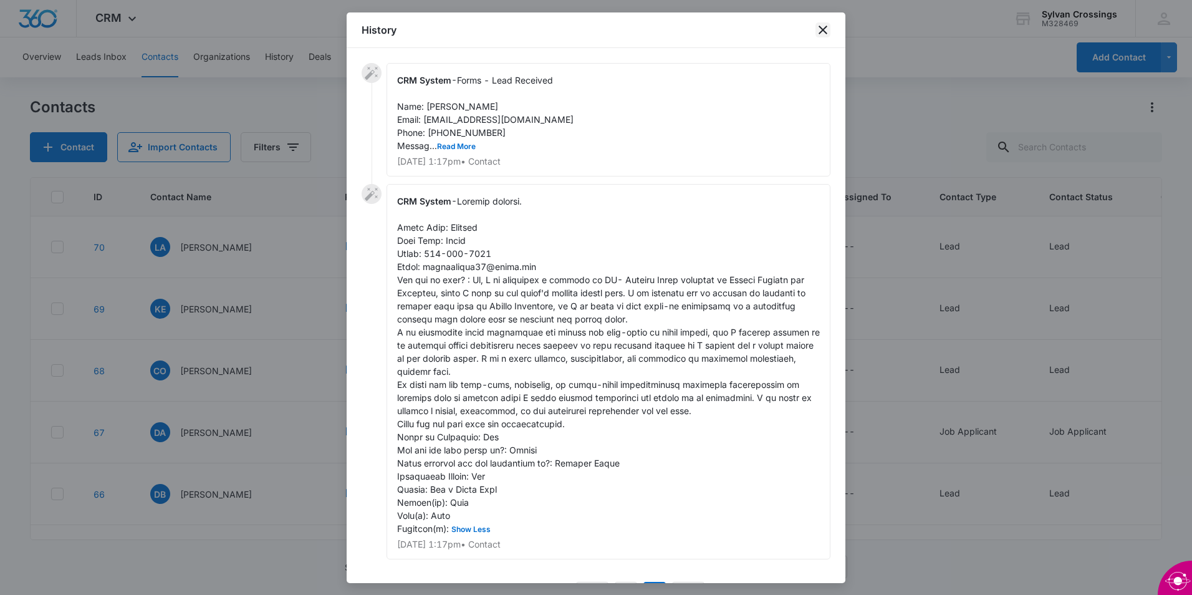
click at [826, 31] on icon "close" at bounding box center [823, 29] width 15 height 15
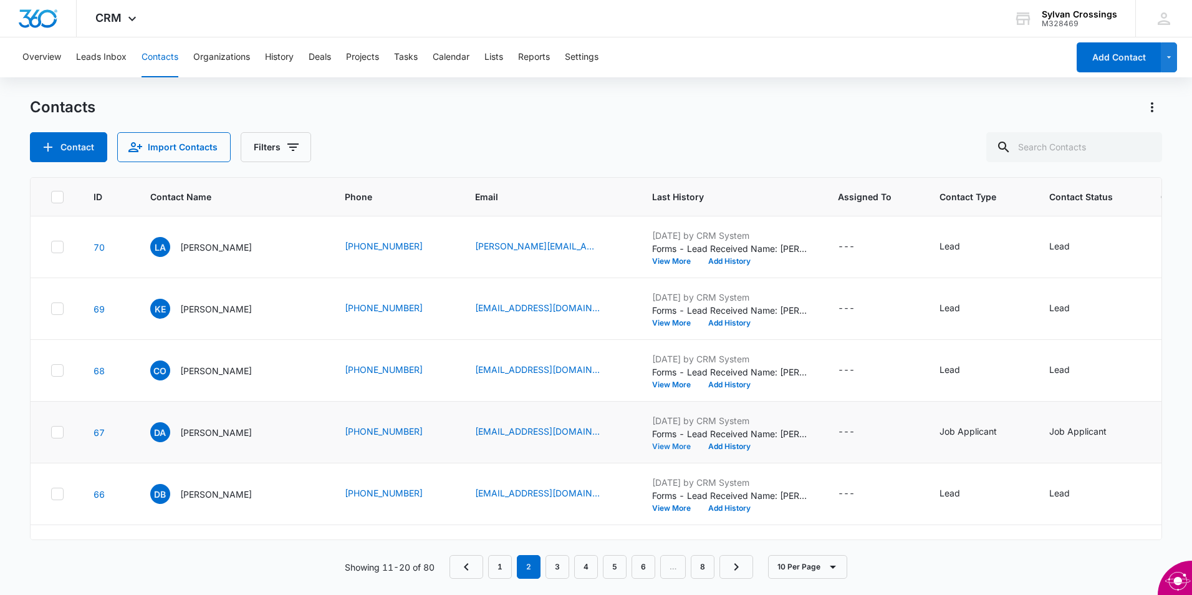
click at [652, 444] on button "View More" at bounding box center [675, 446] width 47 height 7
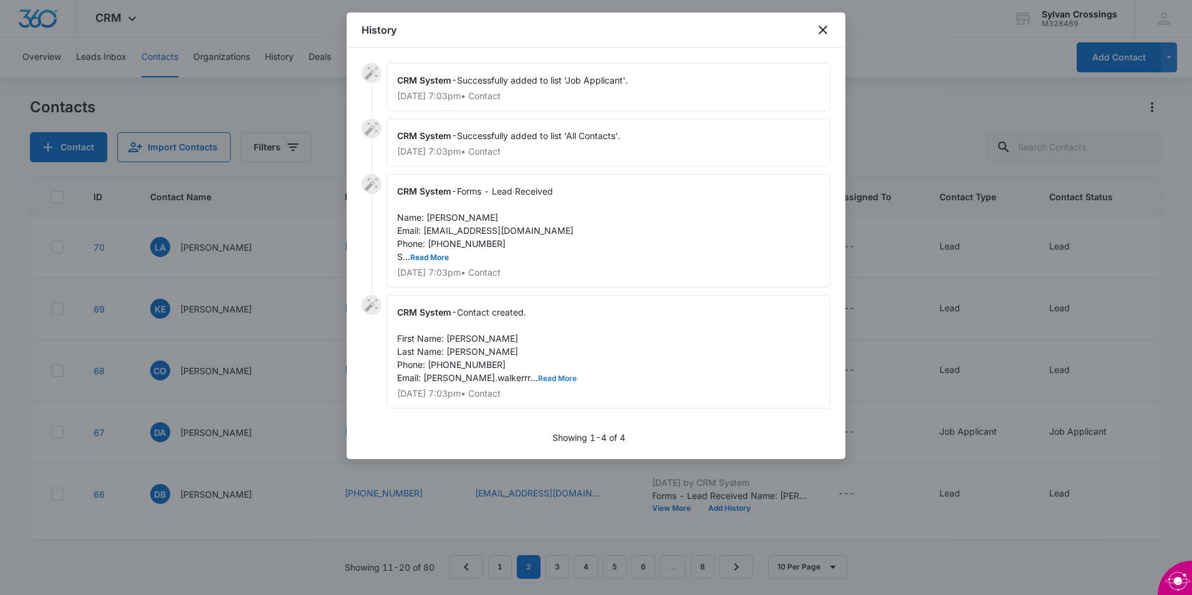
click at [538, 378] on button "Read More" at bounding box center [557, 378] width 39 height 7
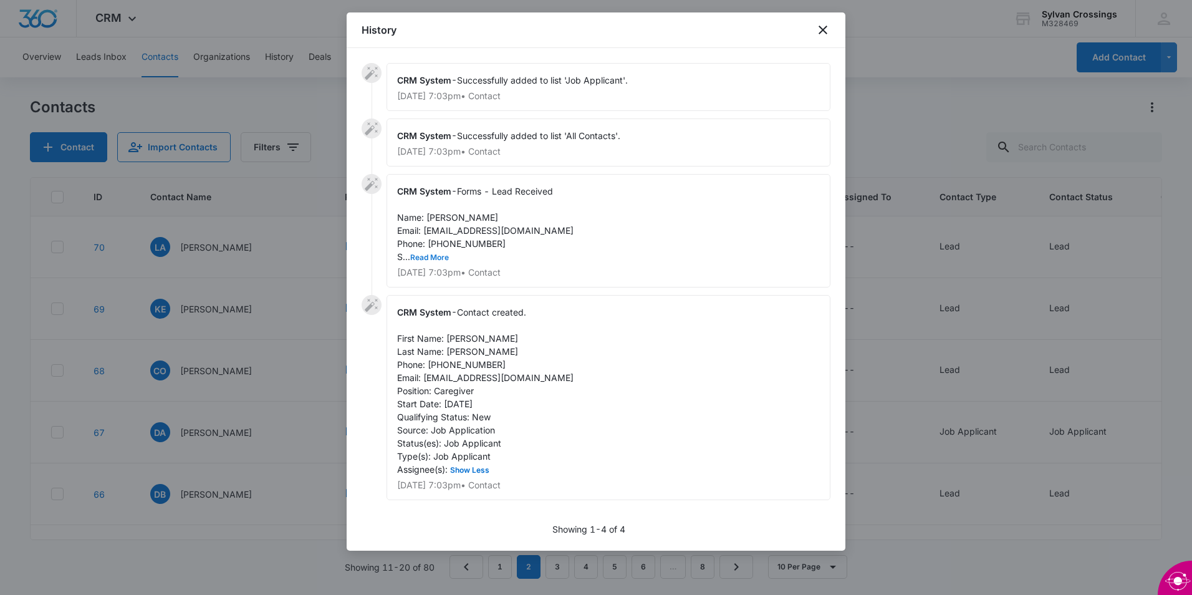
click at [438, 256] on button "Read More" at bounding box center [429, 257] width 39 height 7
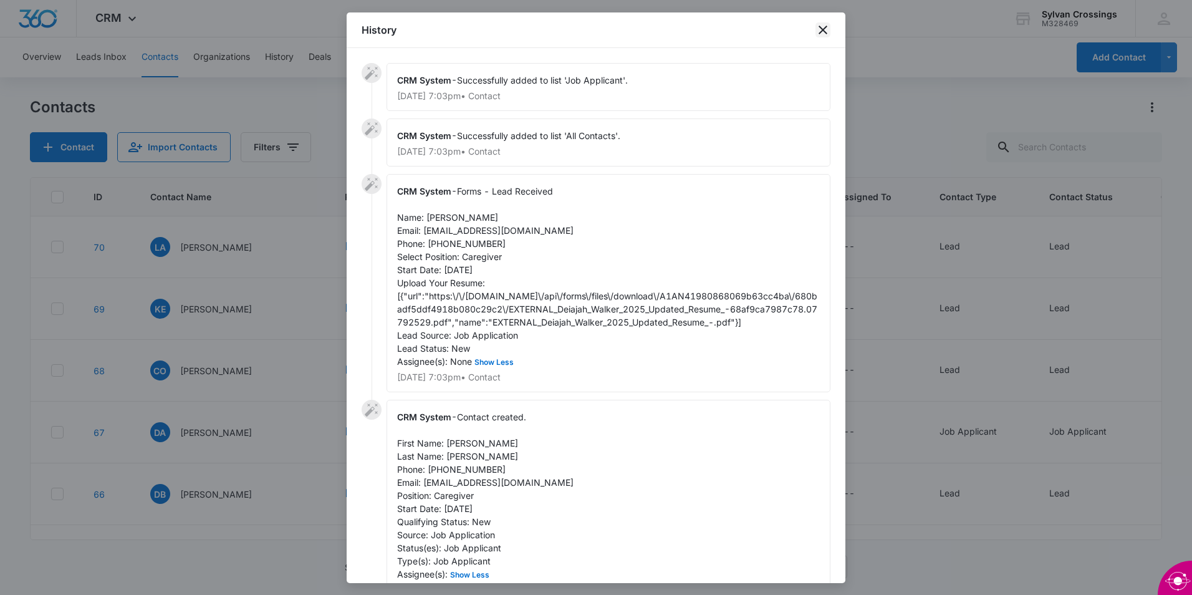
click at [827, 26] on icon "close" at bounding box center [823, 29] width 15 height 15
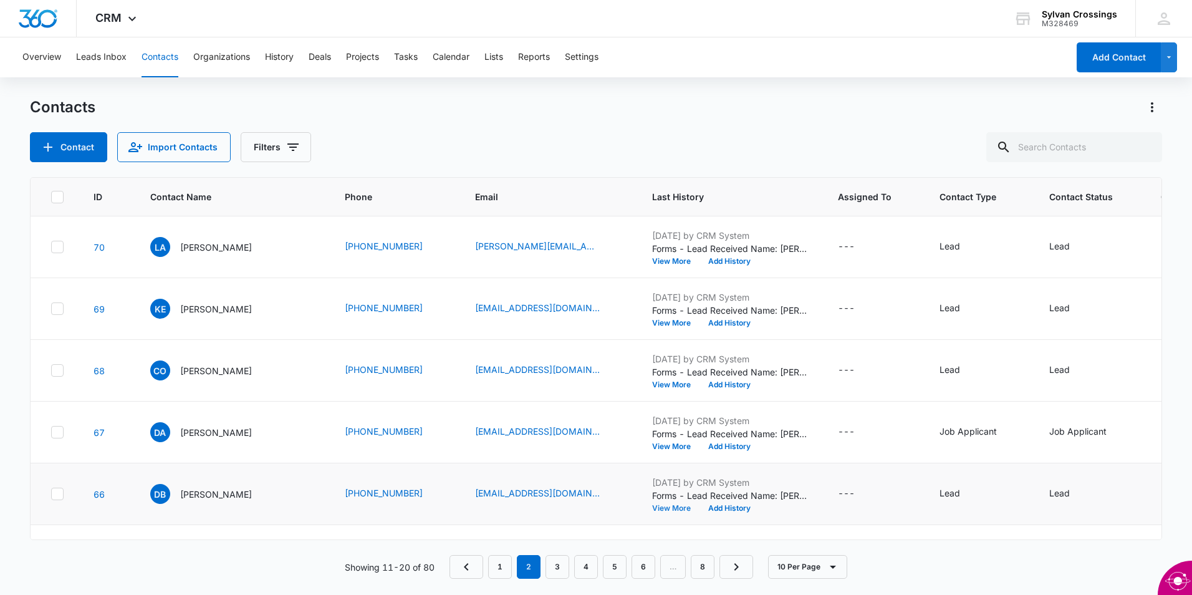
click at [652, 506] on button "View More" at bounding box center [675, 507] width 47 height 7
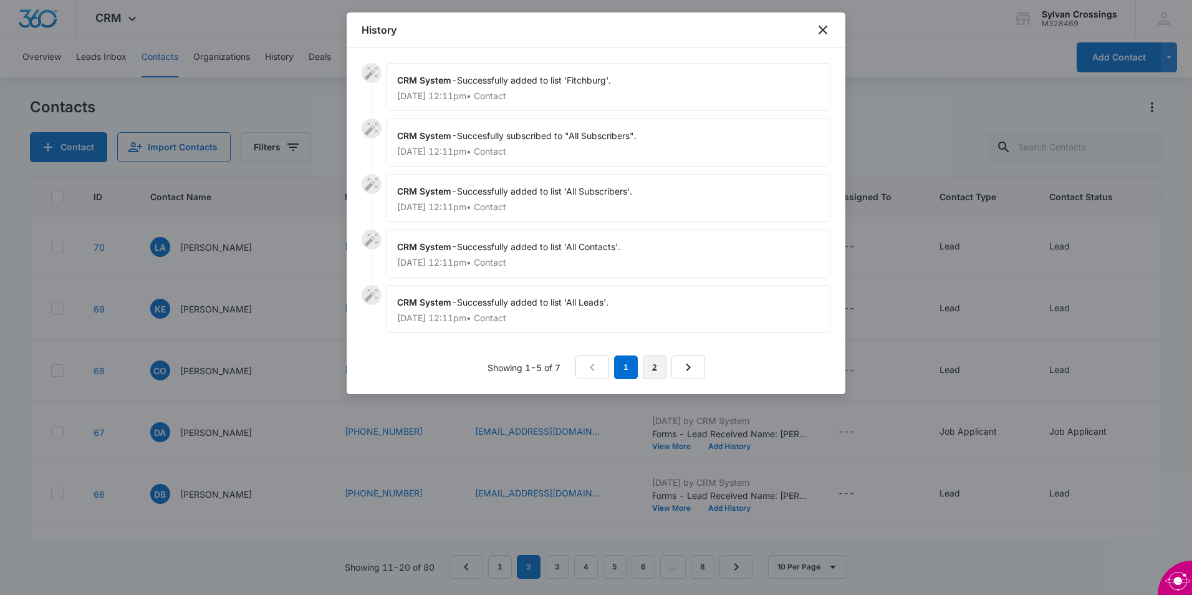
click at [655, 373] on link "2" at bounding box center [655, 367] width 24 height 24
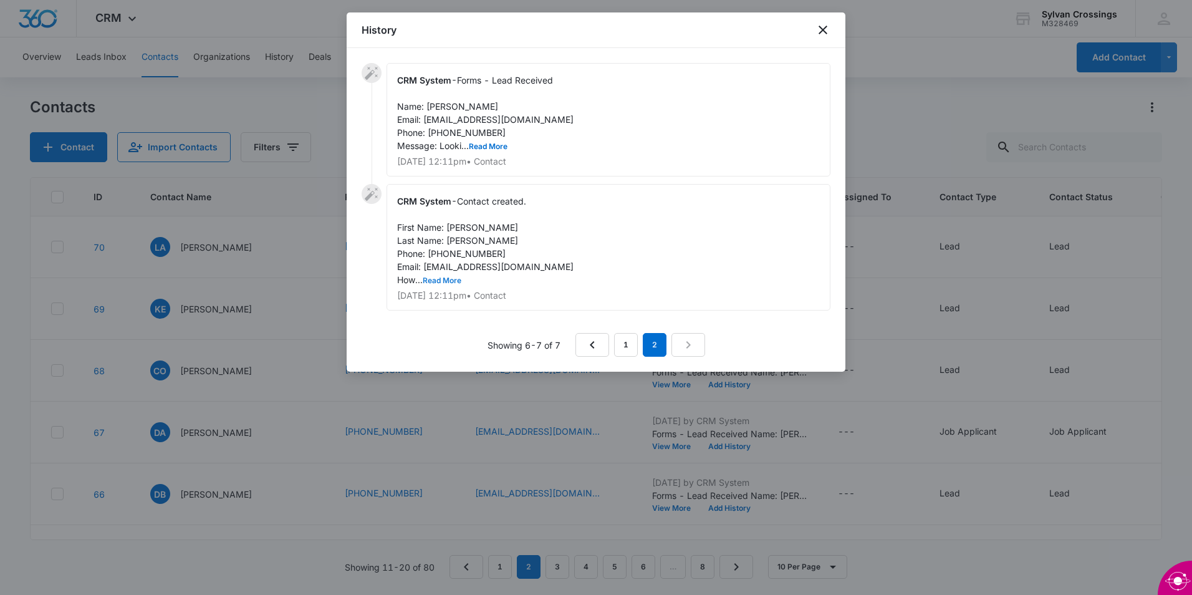
click at [450, 282] on button "Read More" at bounding box center [442, 280] width 39 height 7
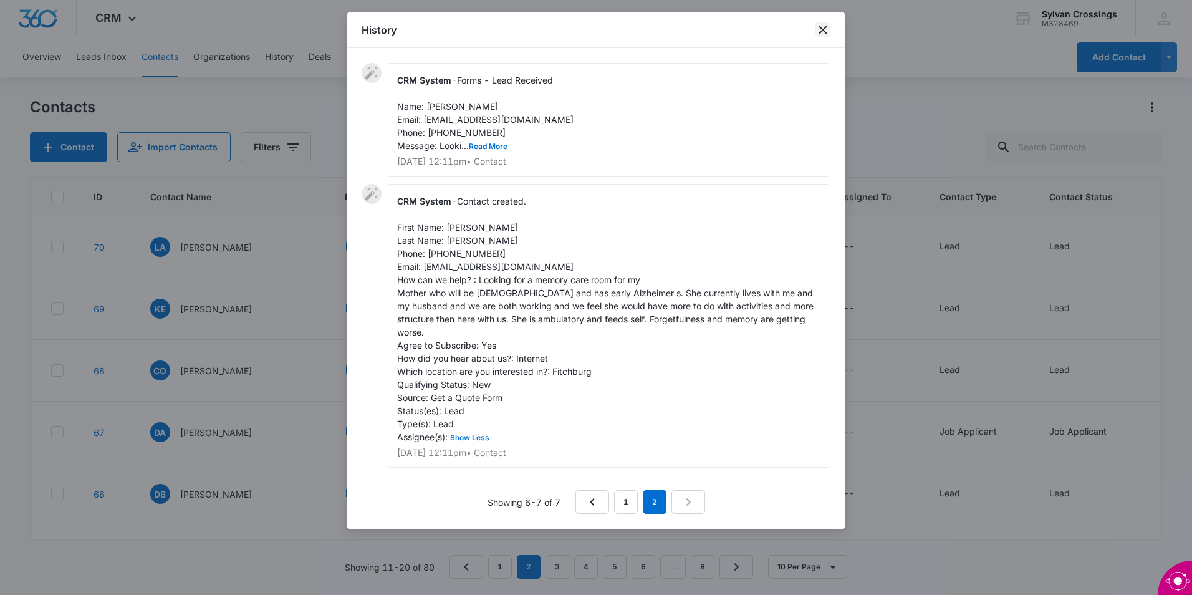
click at [826, 28] on icon "close" at bounding box center [823, 29] width 15 height 15
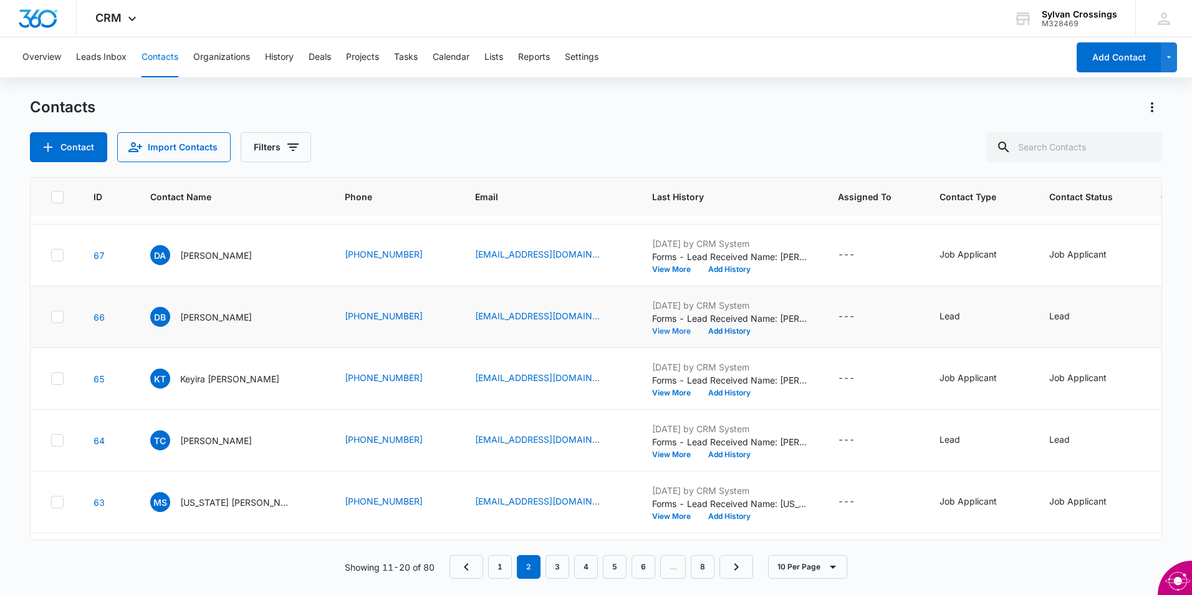
scroll to position [187, 0]
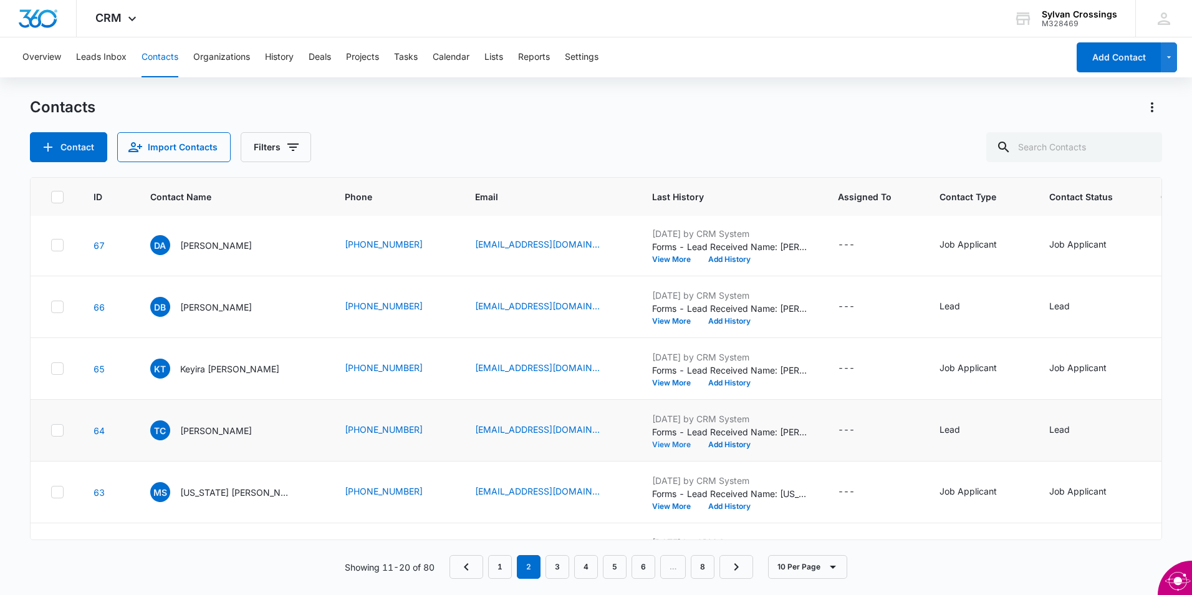
click at [652, 442] on button "View More" at bounding box center [675, 444] width 47 height 7
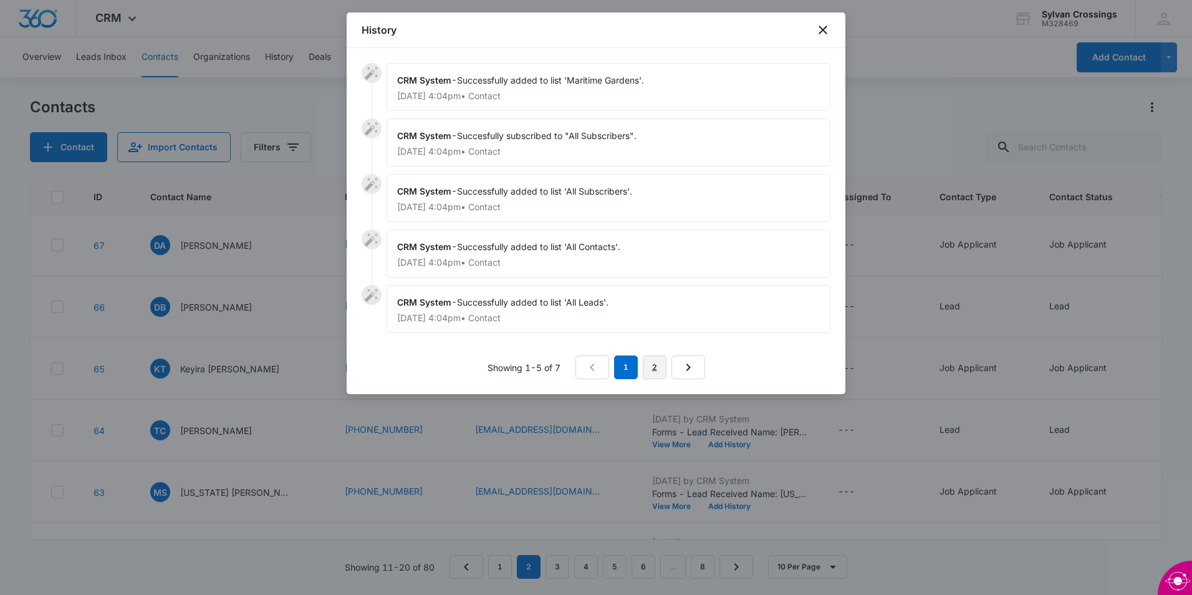
click at [660, 365] on link "2" at bounding box center [655, 367] width 24 height 24
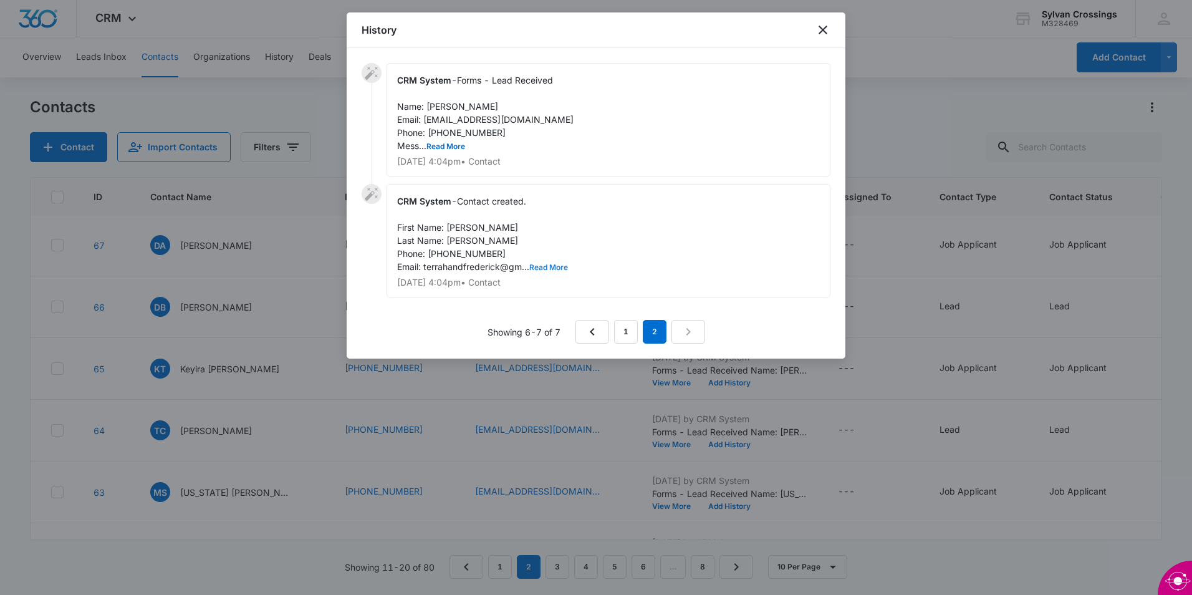
click at [552, 268] on button "Read More" at bounding box center [548, 267] width 39 height 7
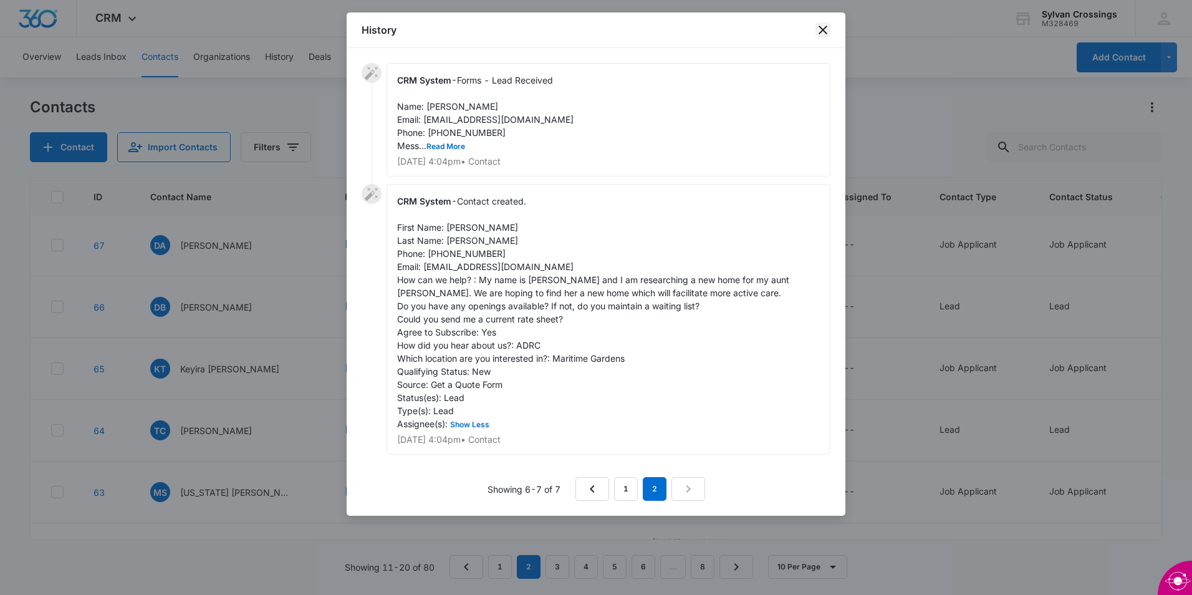
click at [822, 25] on icon "close" at bounding box center [823, 29] width 15 height 15
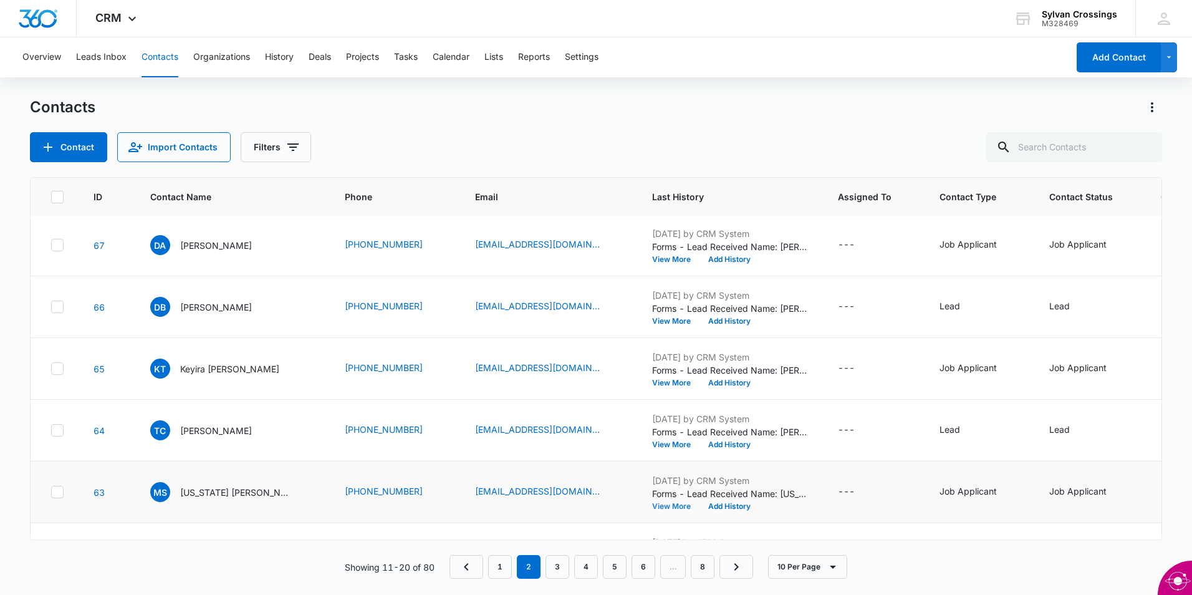
click at [652, 508] on button "View More" at bounding box center [675, 506] width 47 height 7
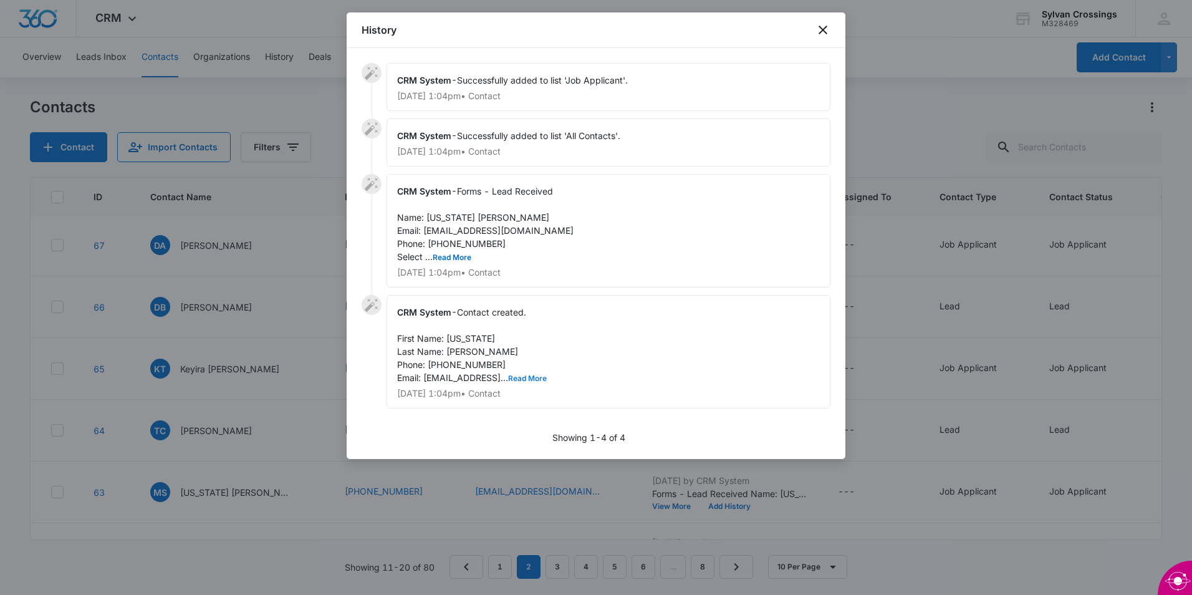
click at [546, 375] on button "Read More" at bounding box center [527, 378] width 39 height 7
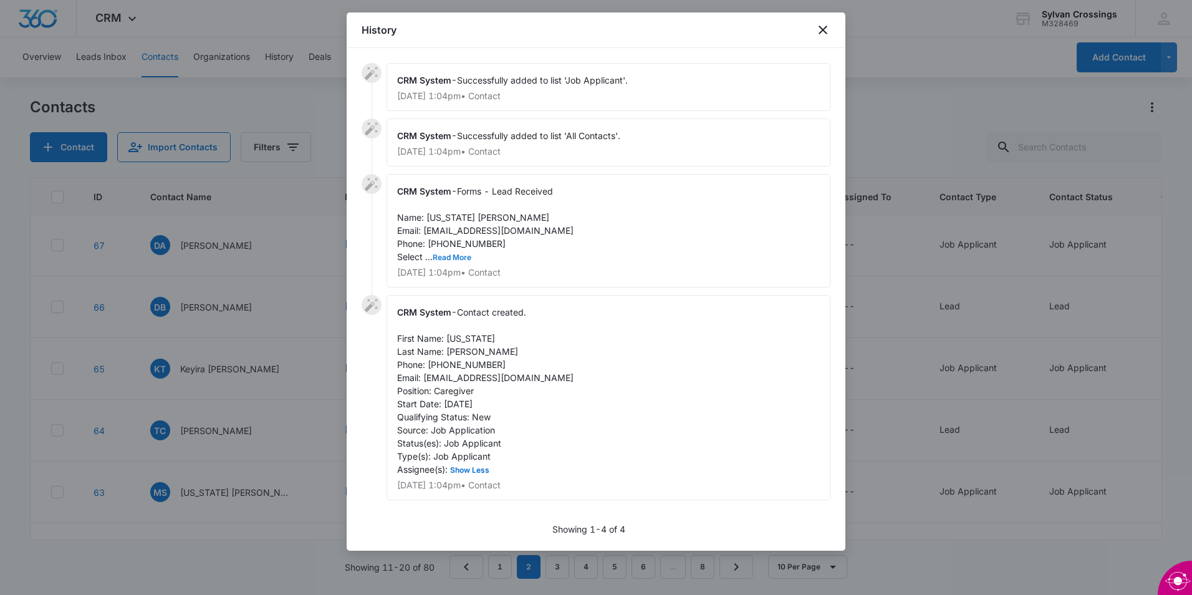
click at [455, 256] on button "Read More" at bounding box center [452, 257] width 39 height 7
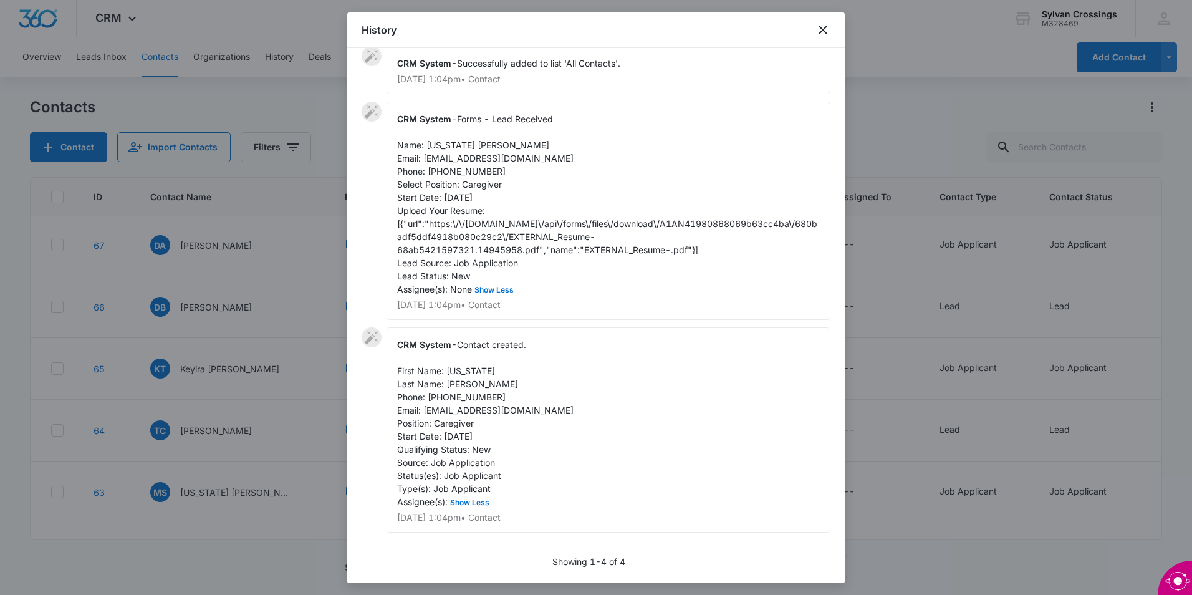
scroll to position [0, 0]
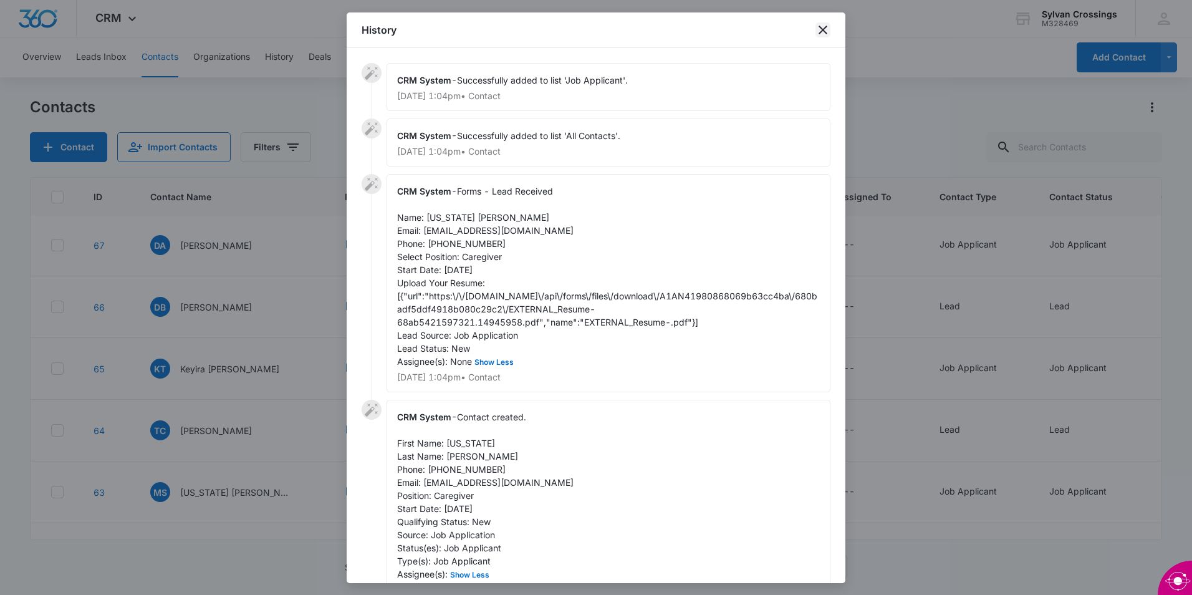
click at [819, 31] on icon "close" at bounding box center [823, 29] width 15 height 15
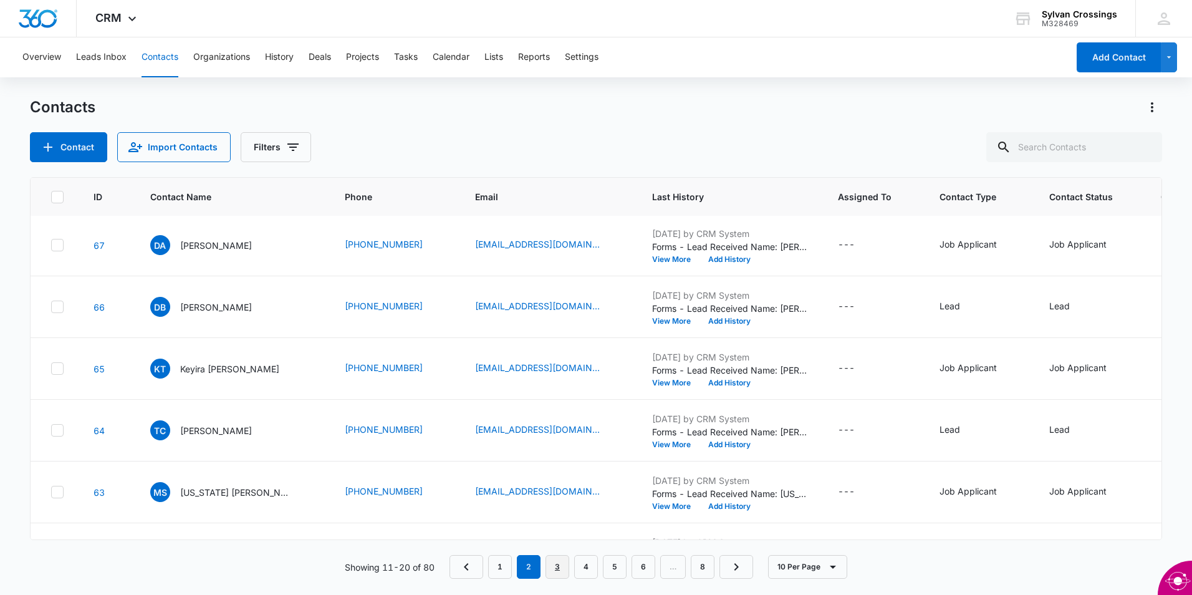
click at [560, 570] on link "3" at bounding box center [558, 567] width 24 height 24
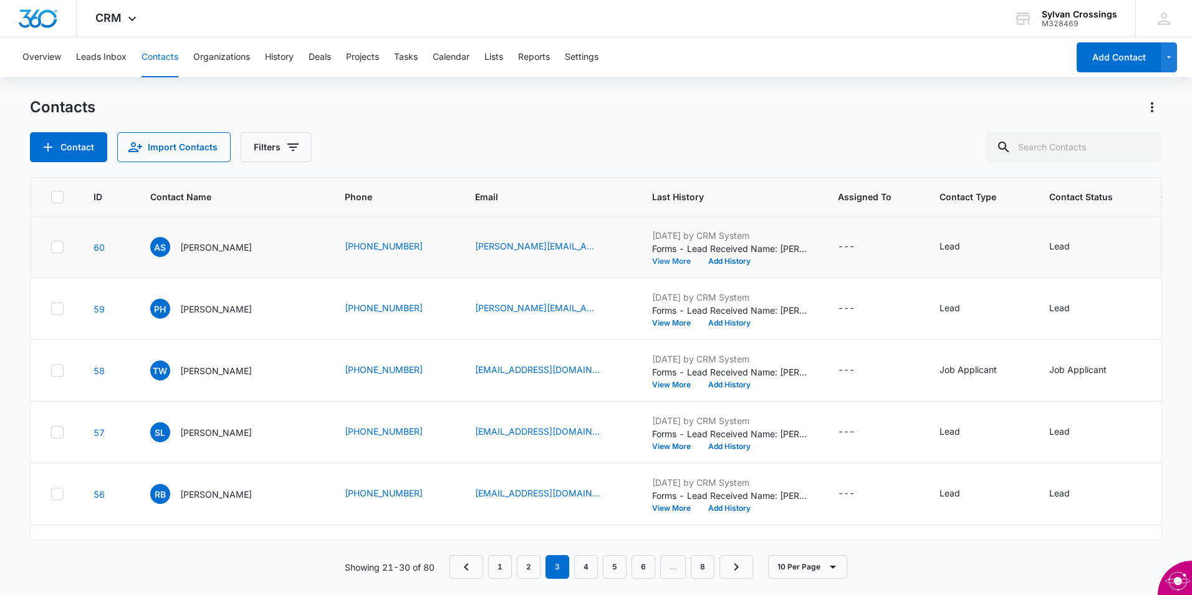
click at [652, 261] on button "View More" at bounding box center [675, 261] width 47 height 7
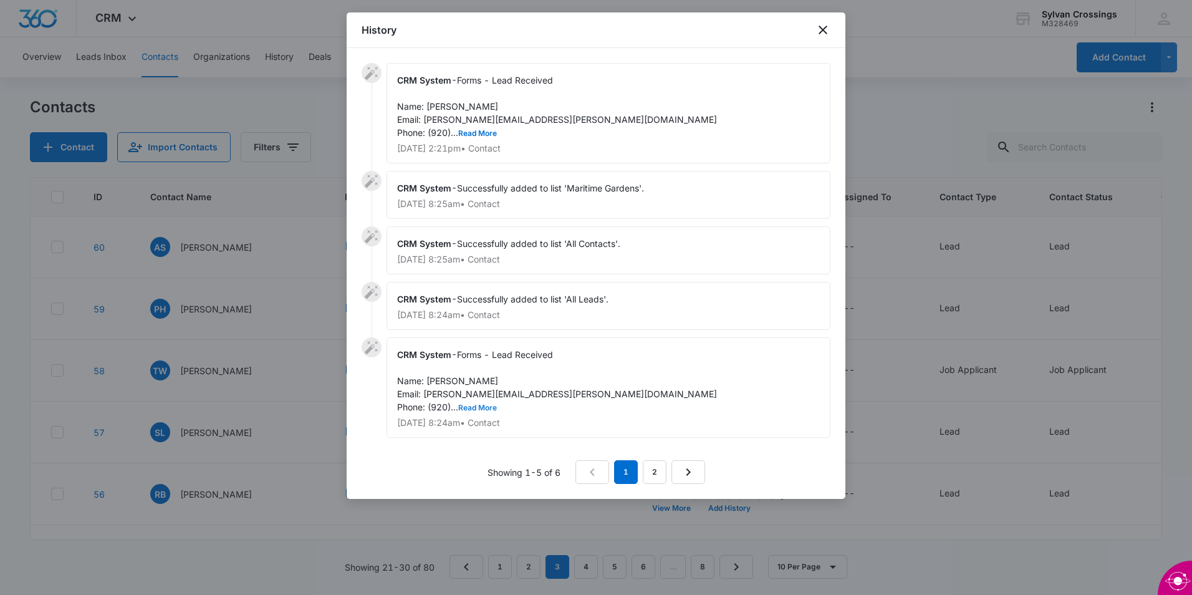
click at [479, 407] on button "Read More" at bounding box center [477, 407] width 39 height 7
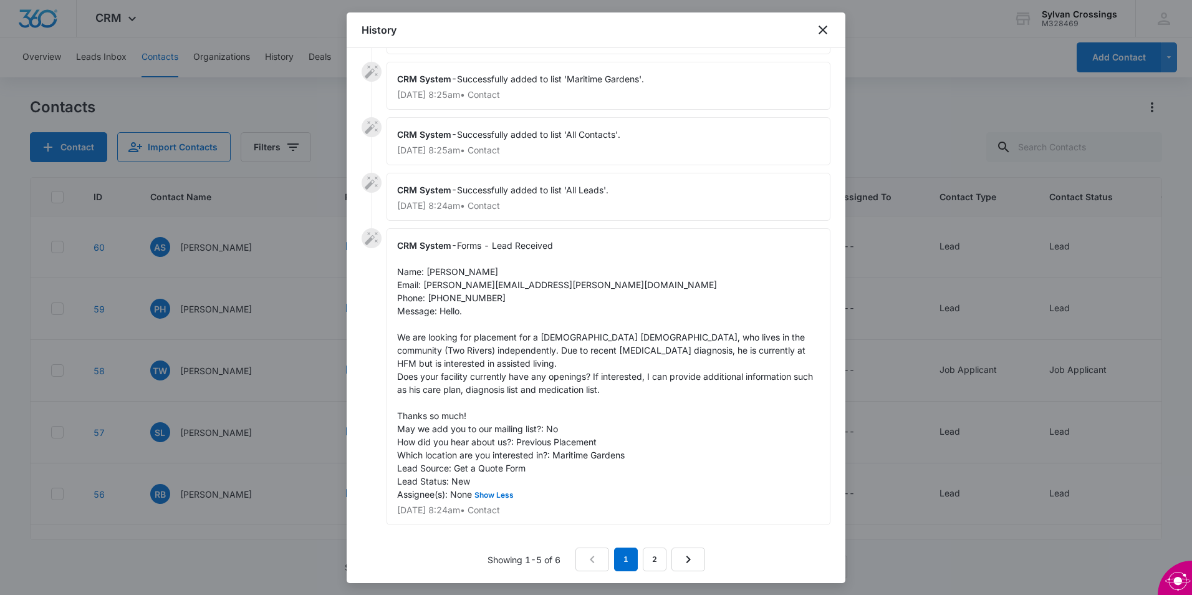
scroll to position [112, 0]
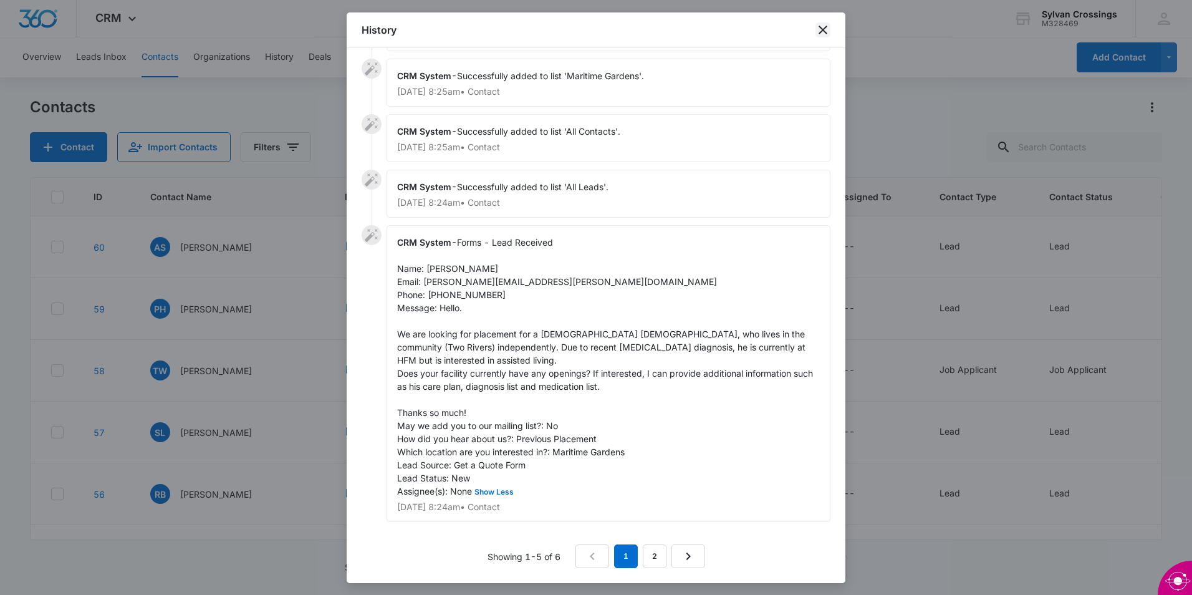
click at [829, 31] on icon "close" at bounding box center [823, 29] width 15 height 15
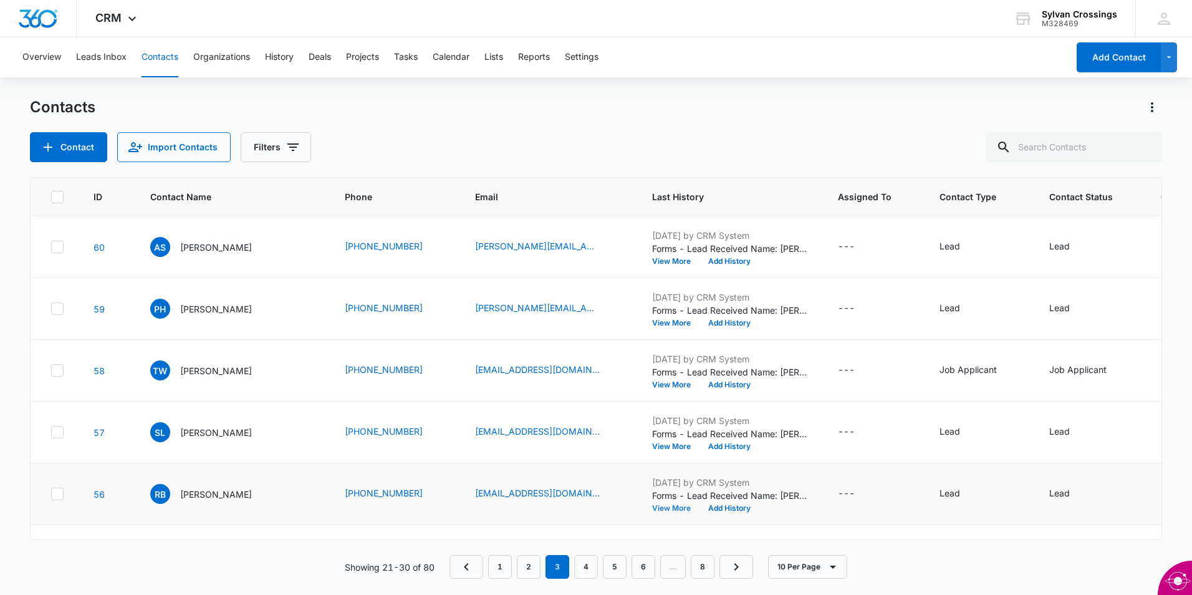
click at [652, 510] on button "View More" at bounding box center [675, 507] width 47 height 7
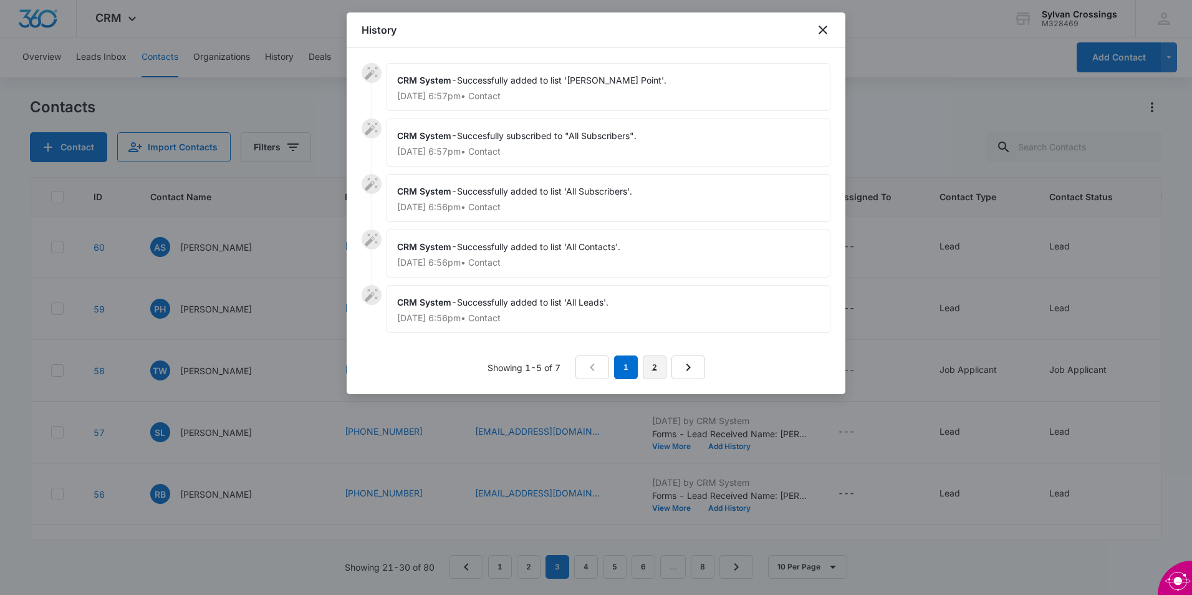
click at [657, 366] on link "2" at bounding box center [655, 367] width 24 height 24
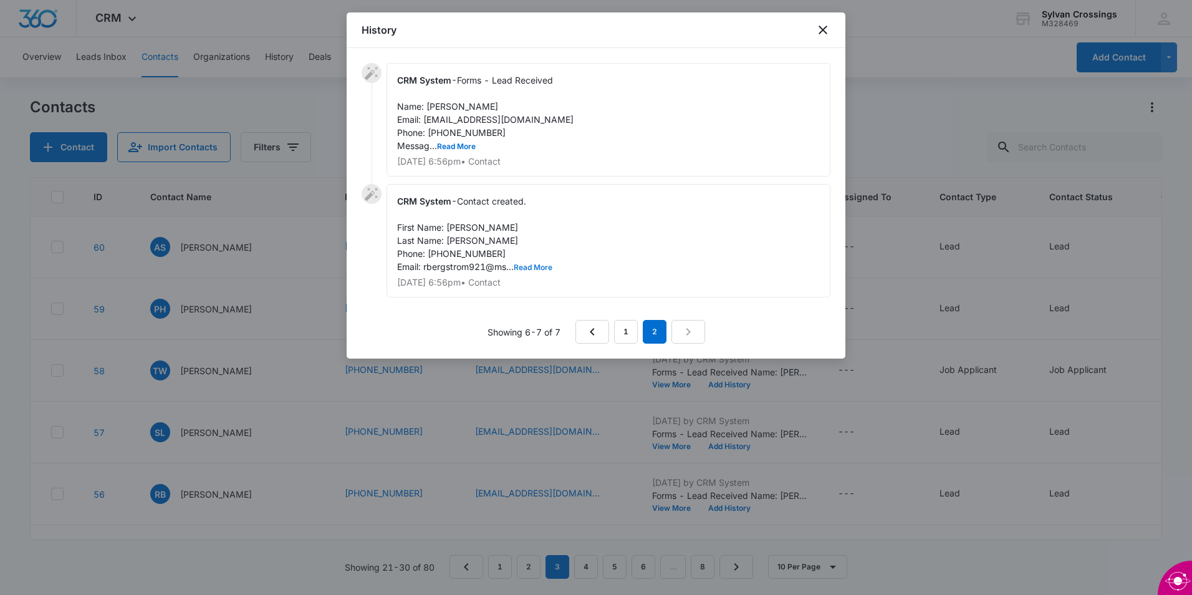
click at [534, 266] on button "Read More" at bounding box center [533, 267] width 39 height 7
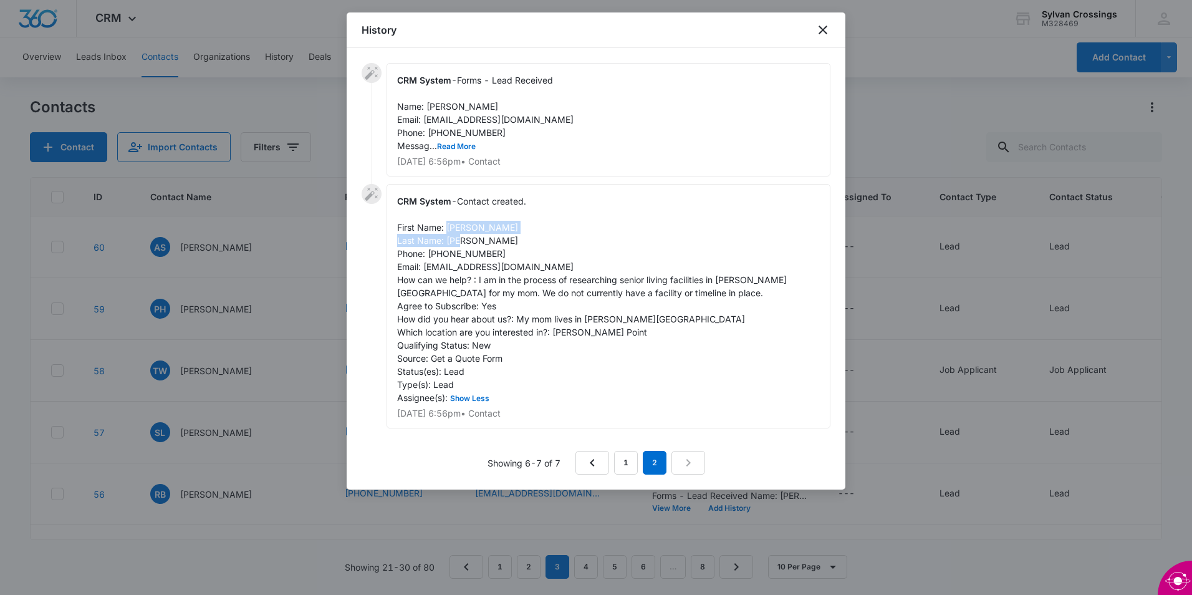
drag, startPoint x: 448, startPoint y: 226, endPoint x: 494, endPoint y: 246, distance: 50.5
click at [494, 246] on div "CRM System - Contact created. First Name: [PERSON_NAME] Last Name: [PERSON_NAME…" at bounding box center [609, 306] width 444 height 244
drag, startPoint x: 494, startPoint y: 246, endPoint x: 474, endPoint y: 227, distance: 27.8
copy span "[PERSON_NAME] Last Name: [PERSON_NAME]"
click at [820, 29] on icon "close" at bounding box center [823, 29] width 15 height 15
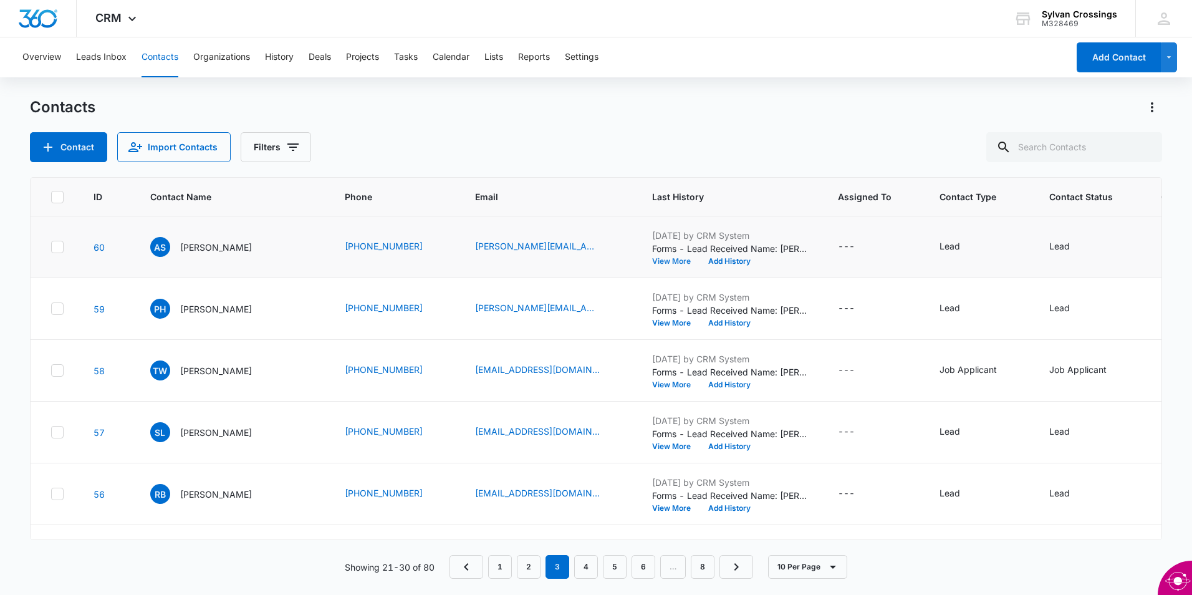
click at [652, 260] on button "View More" at bounding box center [675, 261] width 47 height 7
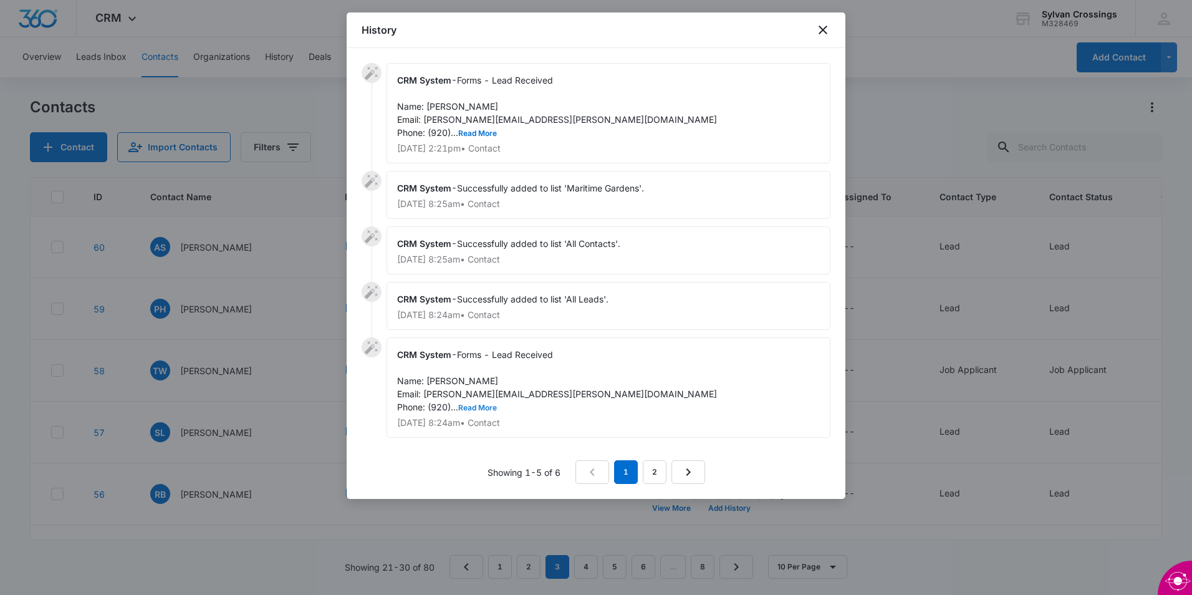
click at [486, 404] on button "Read More" at bounding box center [477, 407] width 39 height 7
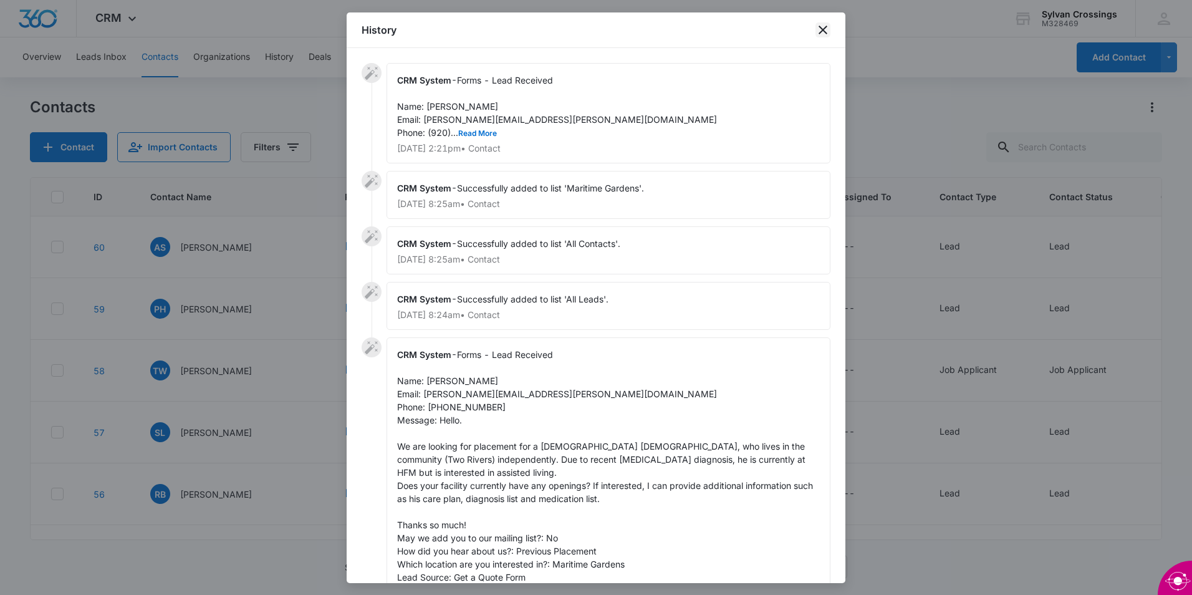
click at [829, 26] on icon "close" at bounding box center [823, 29] width 15 height 15
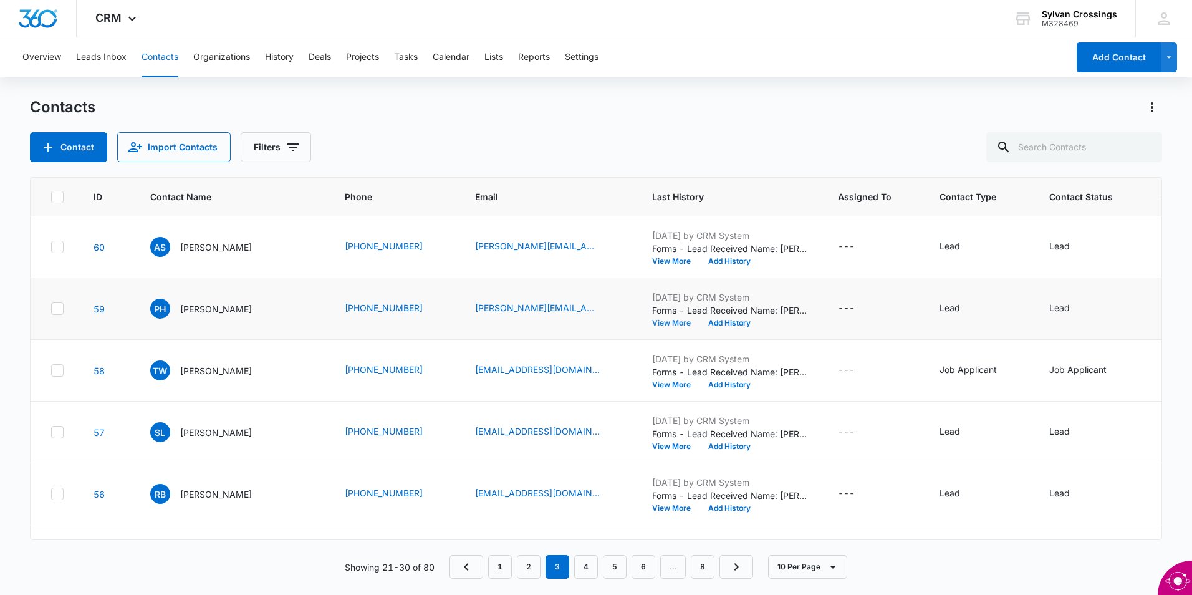
click at [652, 319] on button "View More" at bounding box center [675, 322] width 47 height 7
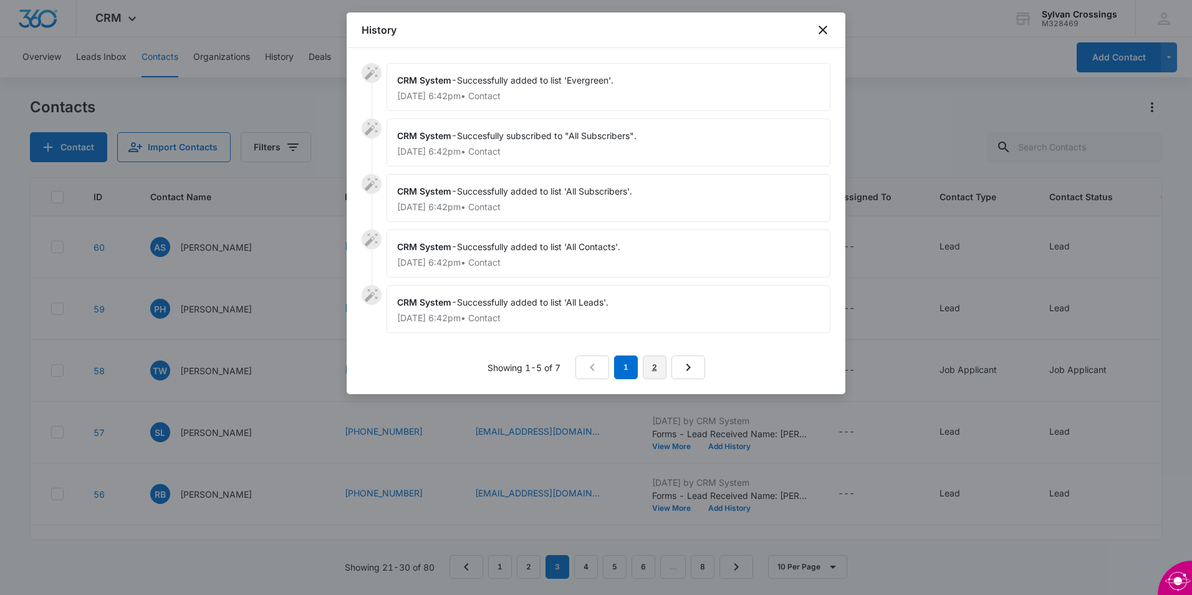
click at [648, 367] on link "2" at bounding box center [655, 367] width 24 height 24
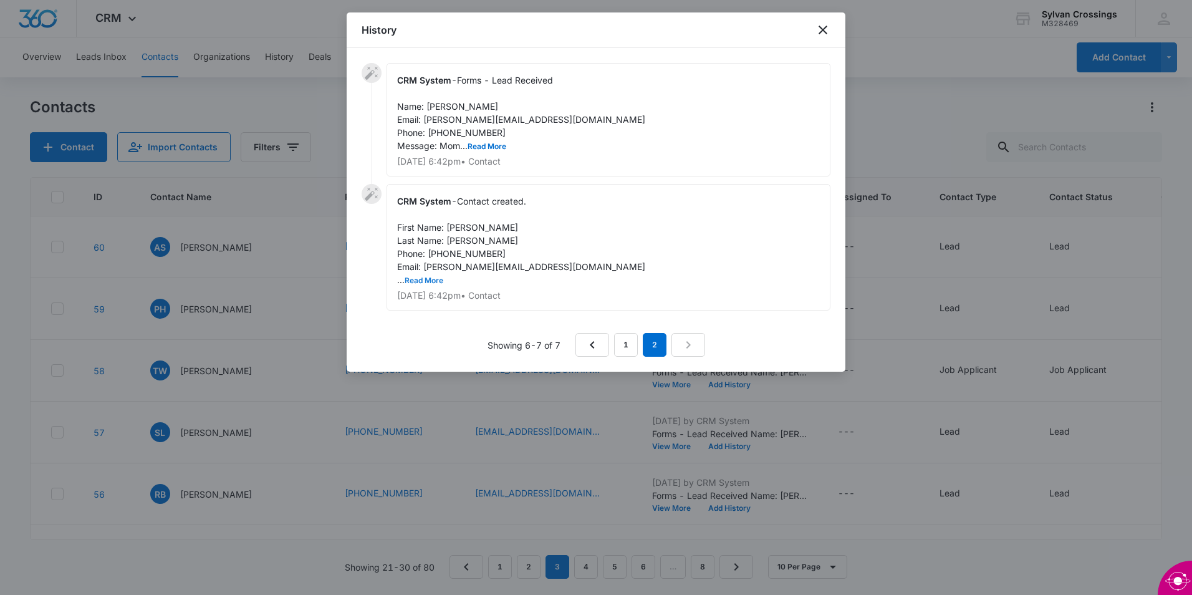
click at [427, 281] on button "Read More" at bounding box center [424, 280] width 39 height 7
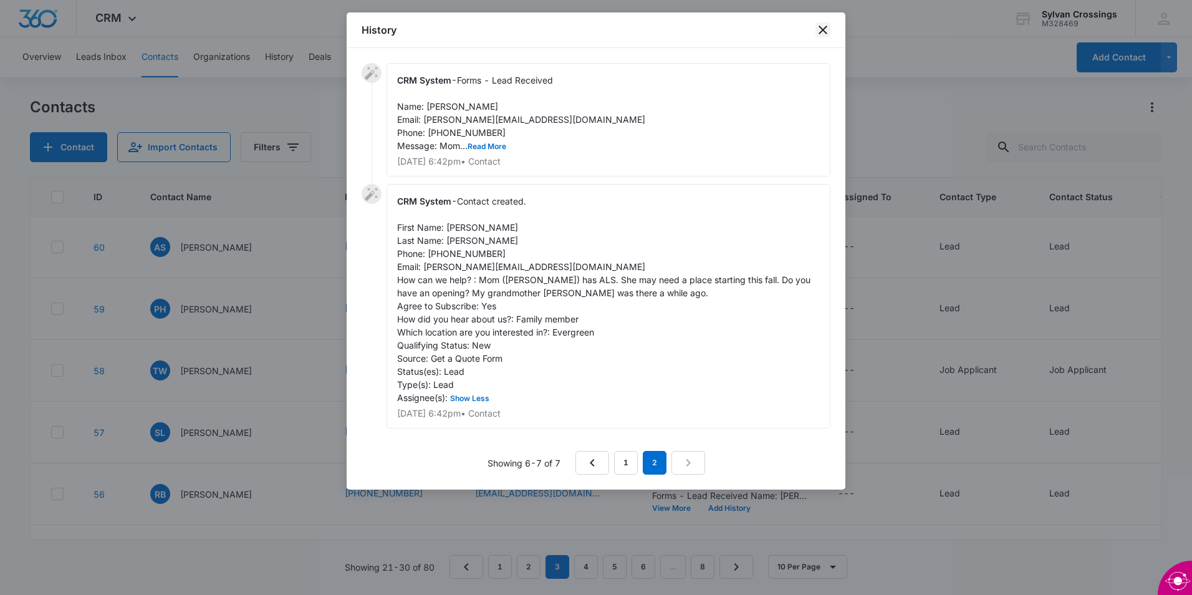
click at [827, 33] on icon "close" at bounding box center [823, 30] width 9 height 9
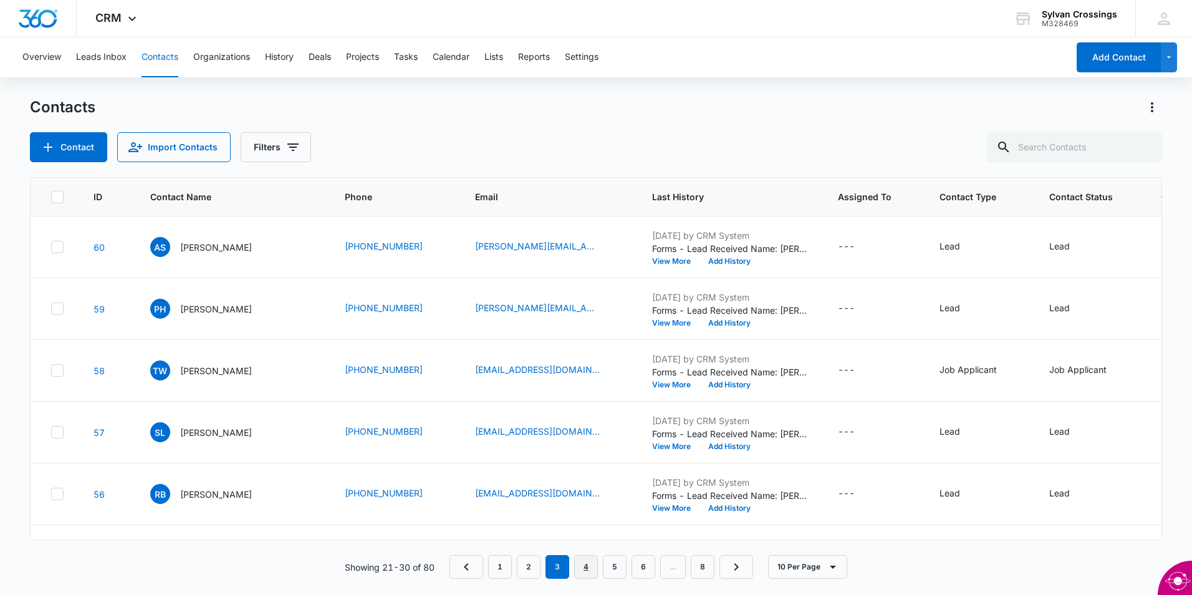
click at [582, 567] on link "4" at bounding box center [586, 567] width 24 height 24
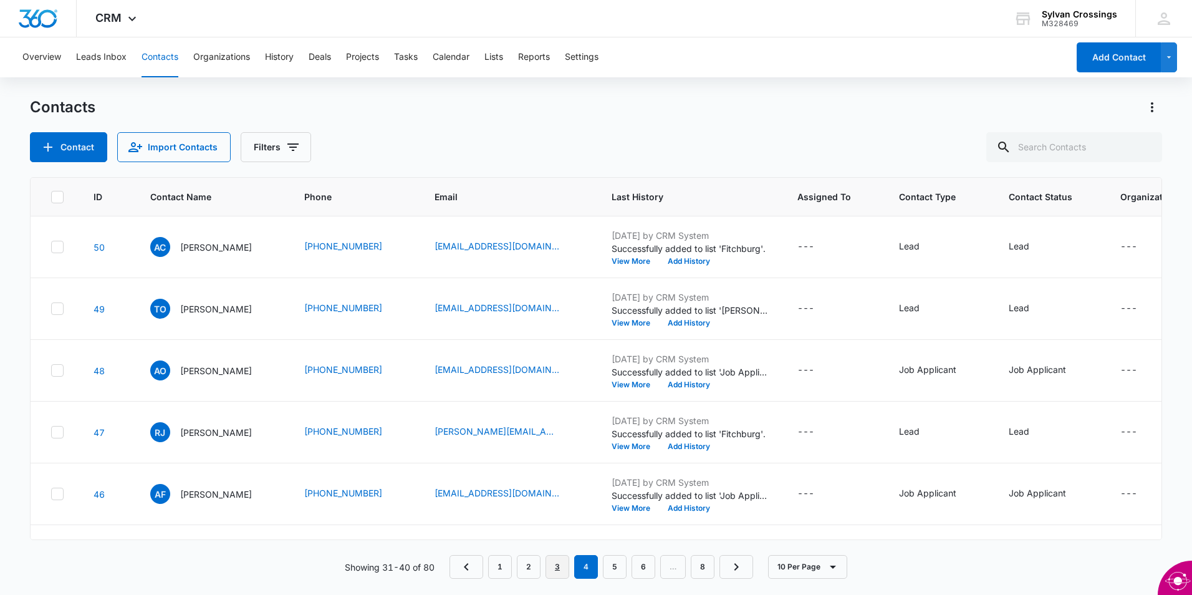
click at [565, 574] on link "3" at bounding box center [558, 567] width 24 height 24
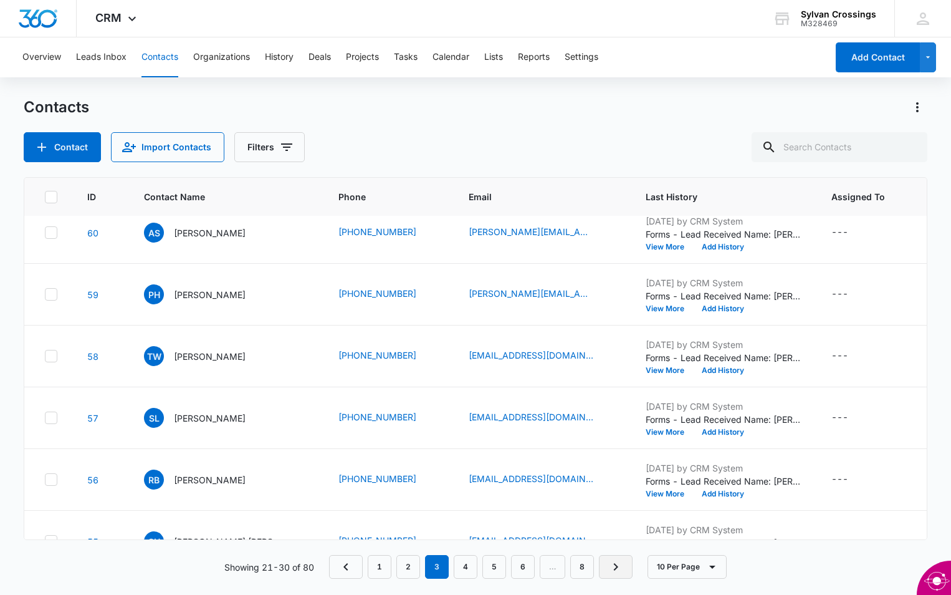
scroll to position [14, 0]
